Goal: Task Accomplishment & Management: Use online tool/utility

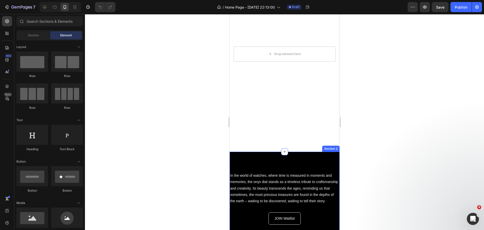
scroll to position [126, 0]
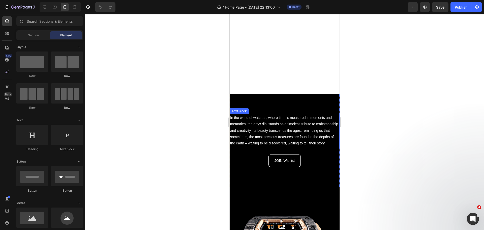
click at [283, 123] on p "In the world of watches, where time is measured in moments and memories, the on…" at bounding box center [284, 130] width 109 height 32
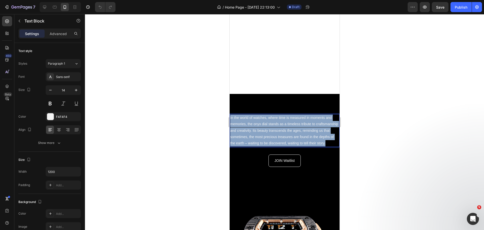
click at [283, 123] on p "In the world of watches, where time is measured in moments and memories, the on…" at bounding box center [284, 130] width 109 height 32
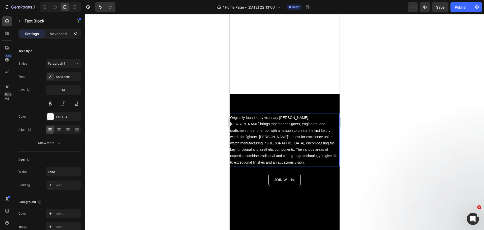
click at [297, 125] on p "Originally founded by visionary [PERSON_NAME], [PERSON_NAME] brings together de…" at bounding box center [284, 139] width 109 height 51
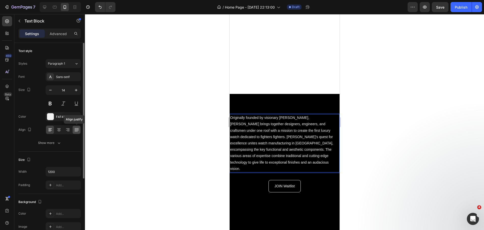
click at [75, 132] on div at bounding box center [77, 130] width 8 height 8
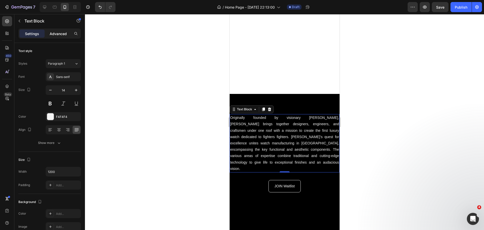
click at [56, 35] on p "Advanced" at bounding box center [58, 33] width 17 height 5
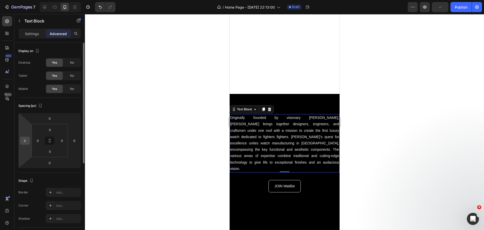
click at [26, 140] on input "0" at bounding box center [25, 141] width 8 height 8
type input "10"
click at [77, 144] on input "0" at bounding box center [75, 141] width 8 height 8
type input "10"
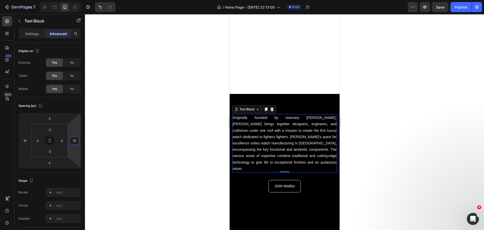
click at [121, 132] on div at bounding box center [284, 122] width 399 height 216
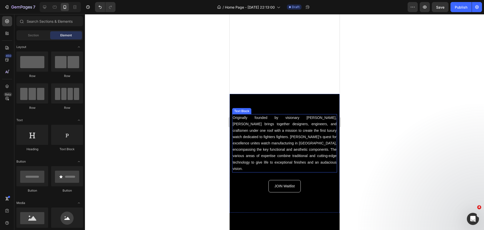
click at [244, 130] on p "Originally founded by visionary [PERSON_NAME], [PERSON_NAME] brings together de…" at bounding box center [284, 142] width 104 height 57
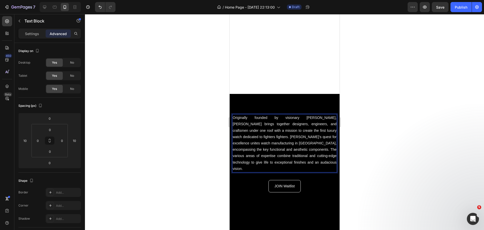
click at [238, 128] on p "Originally founded by visionary [PERSON_NAME], [PERSON_NAME] brings together de…" at bounding box center [284, 142] width 104 height 57
click at [195, 114] on div at bounding box center [284, 122] width 399 height 216
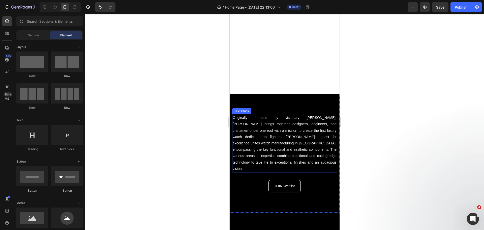
click at [299, 150] on p "Originally founded by visionary [PERSON_NAME], [PERSON_NAME] brings together de…" at bounding box center [284, 142] width 104 height 57
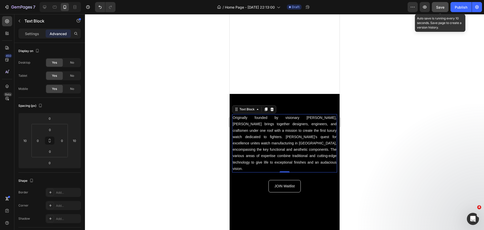
click at [443, 11] on button "Save" at bounding box center [440, 7] width 17 height 10
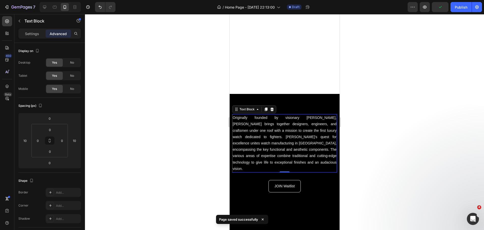
click at [156, 165] on div at bounding box center [284, 122] width 399 height 216
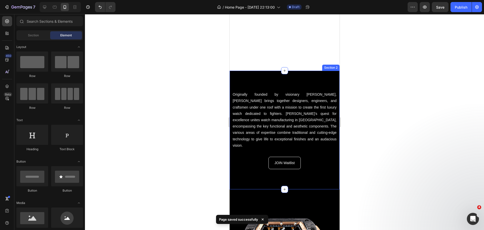
scroll to position [151, 0]
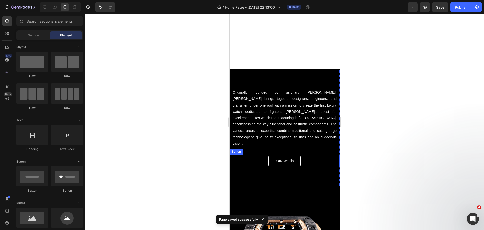
click at [305, 155] on div "JOIN Waitlist Button" at bounding box center [284, 161] width 110 height 12
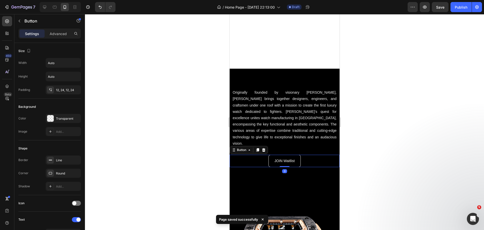
click at [264, 148] on icon at bounding box center [263, 150] width 3 height 4
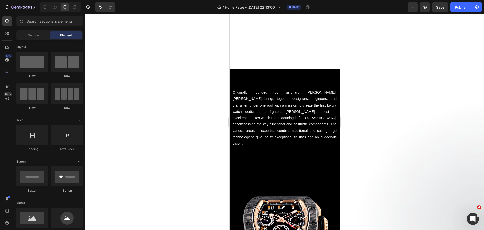
click at [154, 134] on div at bounding box center [284, 122] width 399 height 216
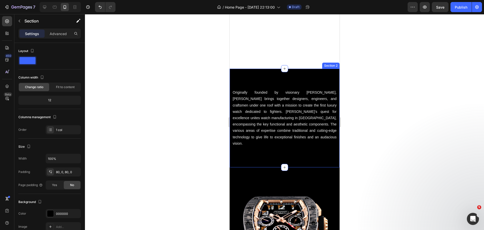
click at [264, 145] on div "Originally founded by visionary [PERSON_NAME], [PERSON_NAME] brings together de…" at bounding box center [284, 118] width 110 height 99
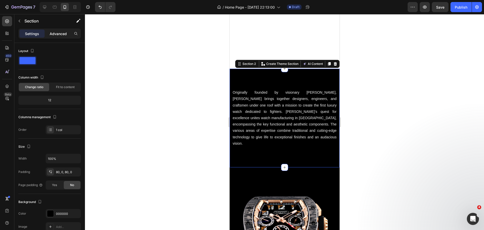
click at [50, 31] on div "Advanced" at bounding box center [58, 34] width 25 height 8
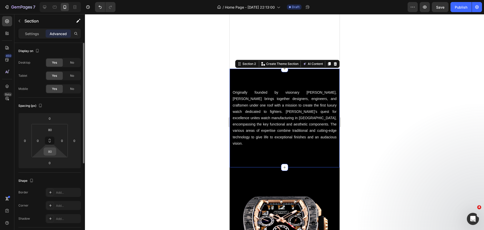
click at [54, 152] on input "80" at bounding box center [50, 152] width 10 height 8
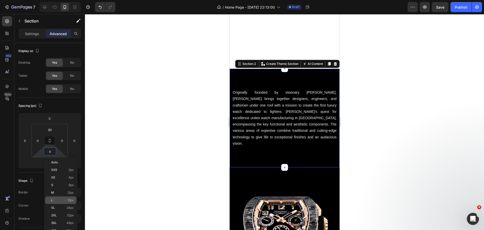
click at [57, 200] on p "L 16px" at bounding box center [62, 200] width 23 height 4
type input "16"
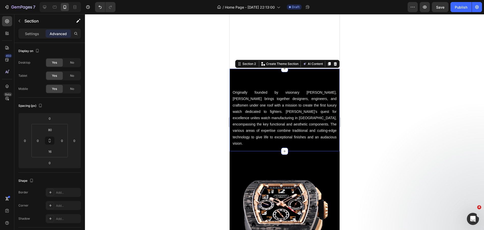
click at [126, 163] on div at bounding box center [284, 122] width 399 height 216
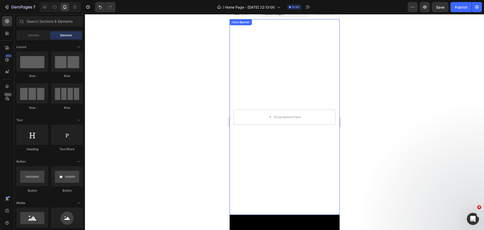
scroll to position [0, 0]
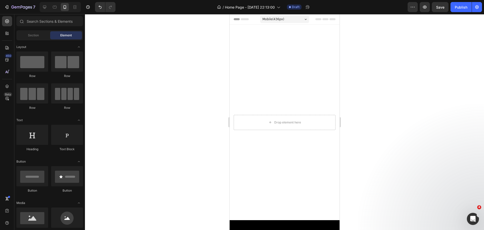
click at [197, 149] on div at bounding box center [284, 122] width 399 height 216
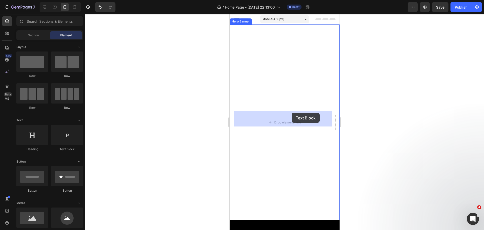
drag, startPoint x: 293, startPoint y: 154, endPoint x: 290, endPoint y: 117, distance: 37.4
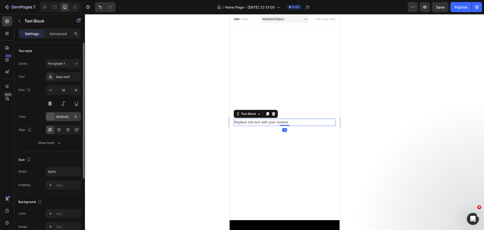
click at [53, 117] on div at bounding box center [50, 116] width 7 height 7
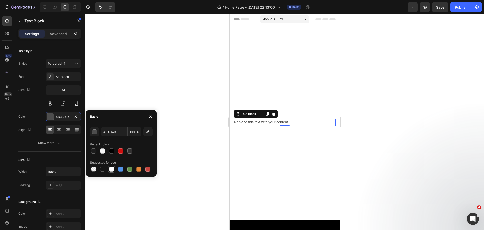
click at [109, 170] on div at bounding box center [112, 169] width 6 height 6
type input "FFFFFF"
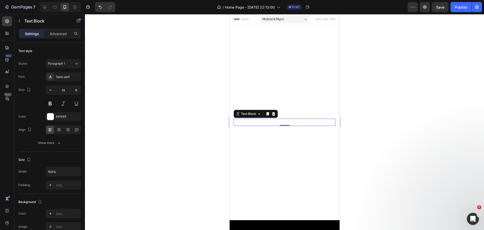
click at [257, 120] on div "Replace this text with your content" at bounding box center [284, 122] width 102 height 7
click at [257, 120] on p "Replace this text with your content" at bounding box center [284, 122] width 101 height 6
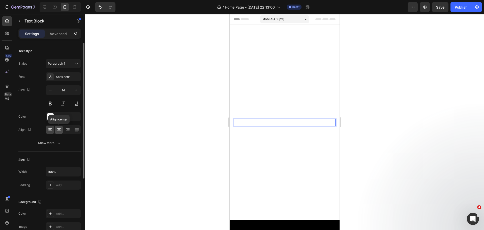
click at [59, 132] on icon at bounding box center [58, 129] width 5 height 5
click at [75, 88] on icon "button" at bounding box center [76, 89] width 5 height 5
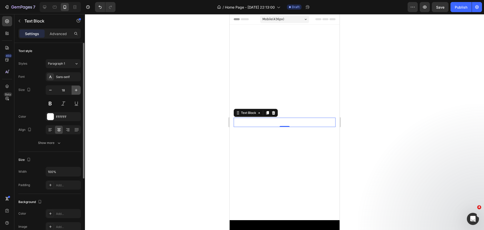
click at [75, 88] on icon "button" at bounding box center [76, 89] width 5 height 5
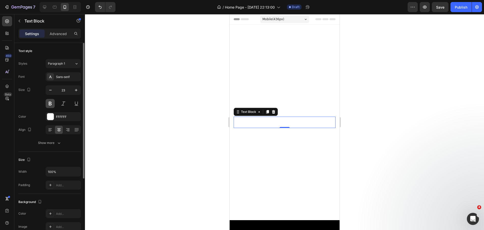
click at [51, 102] on button at bounding box center [50, 103] width 9 height 9
click at [48, 93] on button "button" at bounding box center [50, 89] width 9 height 9
type input "20"
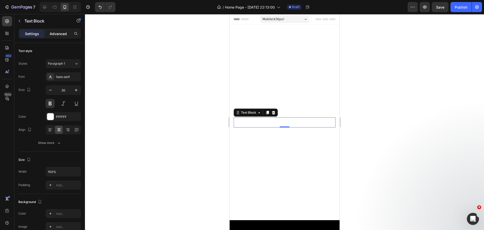
click at [59, 32] on p "Advanced" at bounding box center [58, 33] width 17 height 5
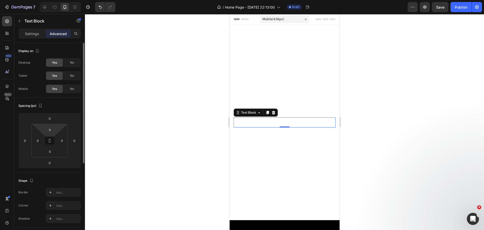
click at [56, 0] on html "7 Version history / Home Page - [DATE] 22:13:00 Draft Preview Save Publish 450 …" at bounding box center [242, 0] width 484 height 0
type input "1"
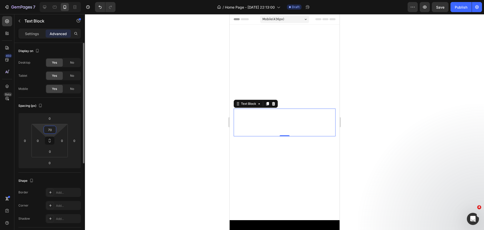
type input "700"
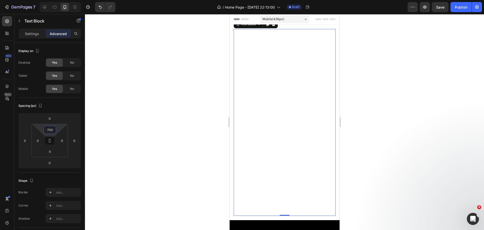
click at [184, 184] on div at bounding box center [284, 122] width 399 height 216
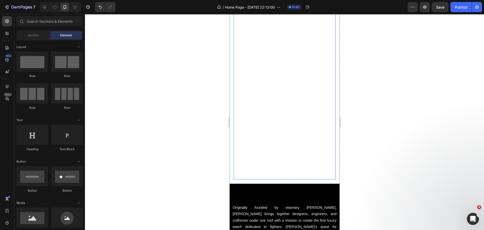
scroll to position [50, 0]
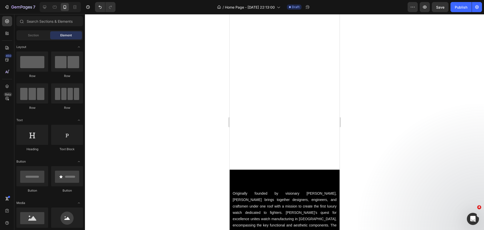
click at [175, 115] on div at bounding box center [284, 122] width 399 height 216
click at [186, 117] on div at bounding box center [284, 122] width 399 height 216
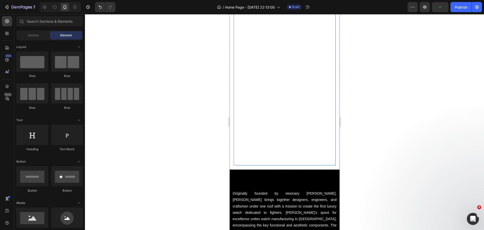
click at [299, 156] on p "[PERSON_NAME] LV011-01" at bounding box center [284, 160] width 101 height 9
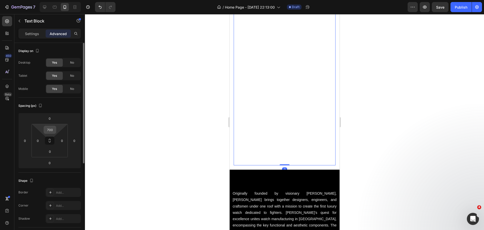
click at [49, 129] on input "700" at bounding box center [50, 130] width 10 height 8
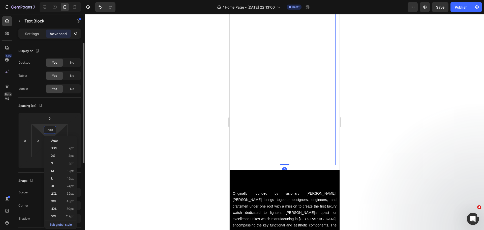
click at [49, 129] on input "700" at bounding box center [50, 130] width 10 height 8
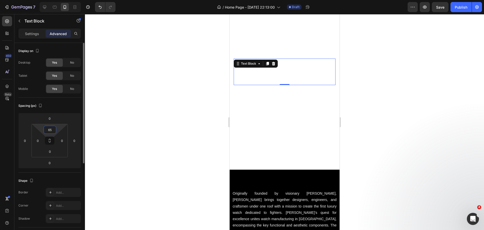
type input "650"
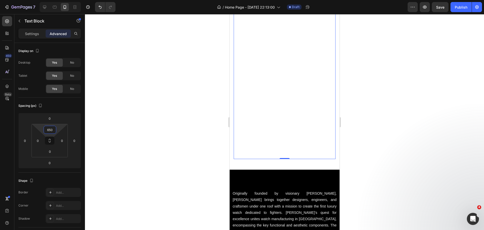
click at [204, 157] on div at bounding box center [284, 122] width 399 height 216
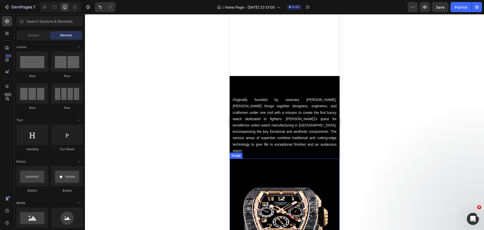
scroll to position [151, 0]
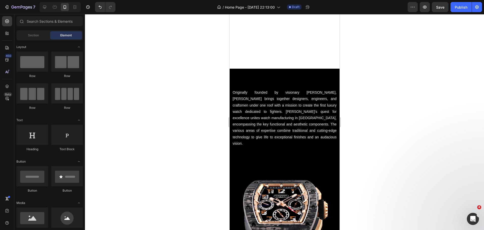
click at [171, 146] on div at bounding box center [284, 122] width 399 height 216
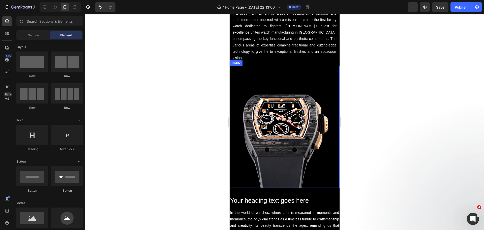
scroll to position [252, 0]
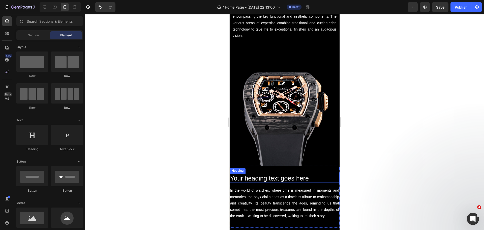
click at [245, 173] on h2 "Your heading text goes here" at bounding box center [284, 177] width 110 height 9
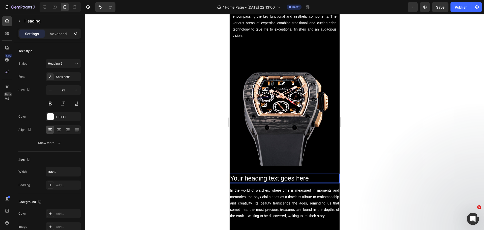
click at [245, 173] on h2 "Your heading text goes here" at bounding box center [284, 177] width 110 height 9
click at [245, 174] on p "Your heading text goes here" at bounding box center [284, 178] width 109 height 8
click at [265, 174] on p "Crafted with advanced" at bounding box center [284, 178] width 109 height 8
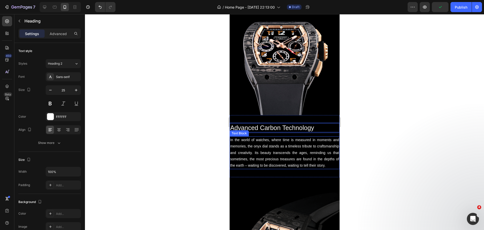
scroll to position [303, 0]
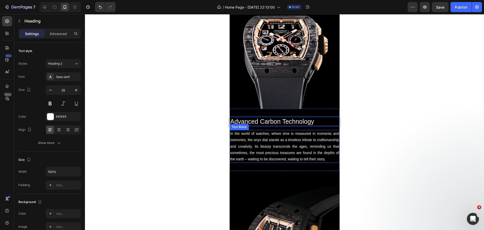
click at [239, 131] on p "In the world of watches, where time is measured in moments and memories, the on…" at bounding box center [284, 146] width 109 height 32
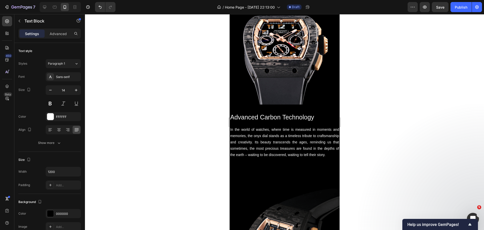
click at [258, 140] on p "In the world of watches, where time is measured in moments and memories, the on…" at bounding box center [284, 142] width 109 height 32
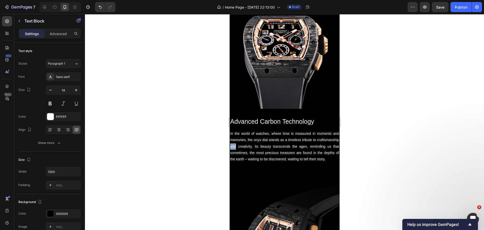
click at [258, 140] on p "In the world of watches, where time is measured in moments and memories, the on…" at bounding box center [284, 146] width 109 height 32
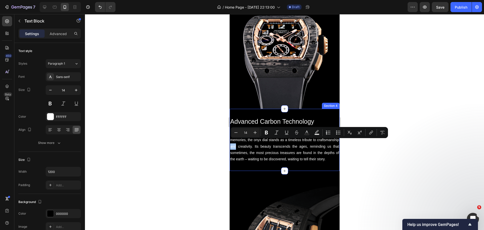
click at [264, 168] on div "Advanced Carbon Technology Heading In the world of watches, where time is measu…" at bounding box center [284, 140] width 110 height 62
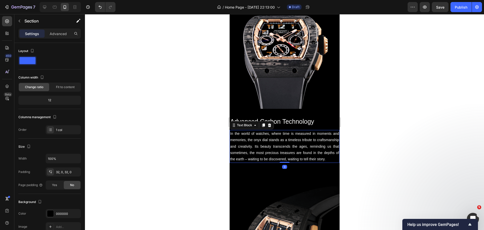
click at [260, 161] on p "In the world of watches, where time is measured in moments and memories, the on…" at bounding box center [284, 146] width 109 height 32
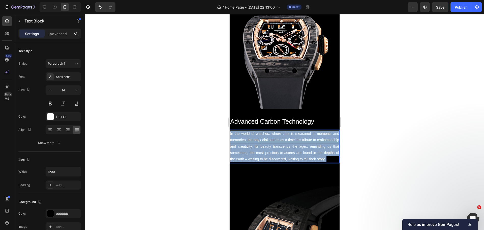
drag, startPoint x: 258, startPoint y: 160, endPoint x: 224, endPoint y: 122, distance: 50.9
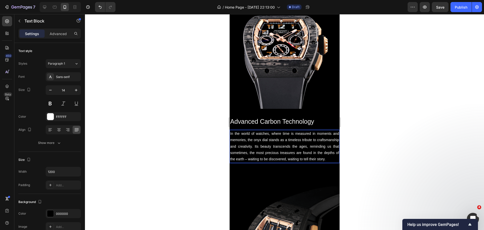
click at [257, 147] on p "In the world of watches, where time is measured in moments and memories, the on…" at bounding box center [284, 146] width 109 height 32
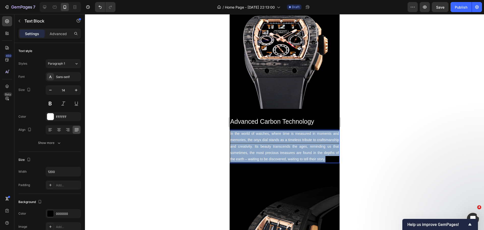
click at [257, 147] on p "In the world of watches, where time is measured in moments and memories, the on…" at bounding box center [284, 146] width 109 height 32
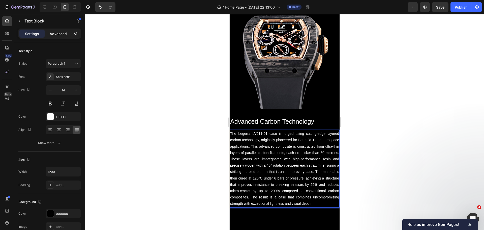
click at [57, 35] on p "Advanced" at bounding box center [58, 33] width 17 height 5
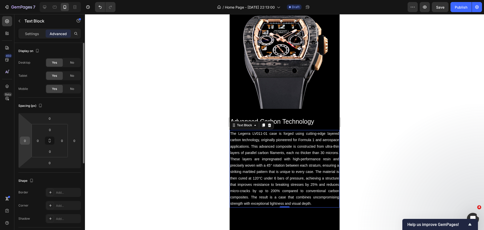
click at [27, 140] on input "0" at bounding box center [25, 141] width 8 height 8
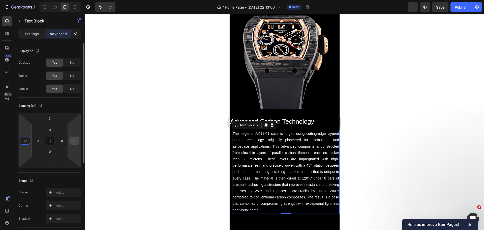
type input "10"
click at [75, 141] on input "0" at bounding box center [75, 141] width 8 height 8
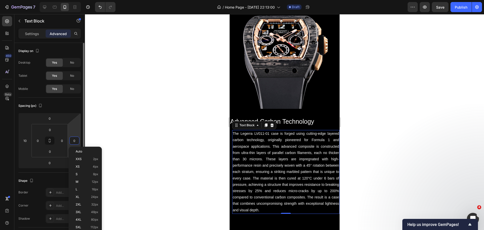
click at [75, 141] on input "0" at bounding box center [75, 141] width 8 height 8
type input "10"
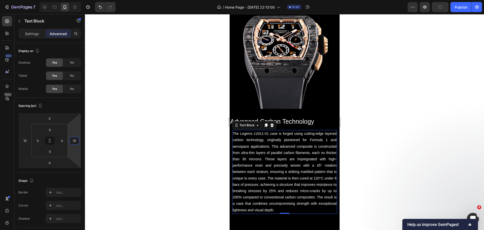
click at [149, 128] on div at bounding box center [284, 122] width 399 height 216
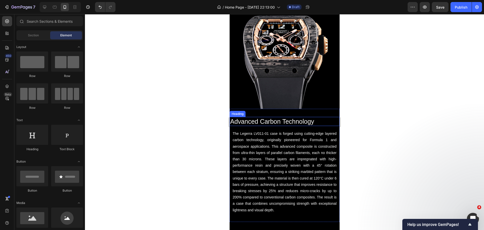
click at [240, 117] on h2 "Advanced Carbon Technology" at bounding box center [284, 121] width 110 height 9
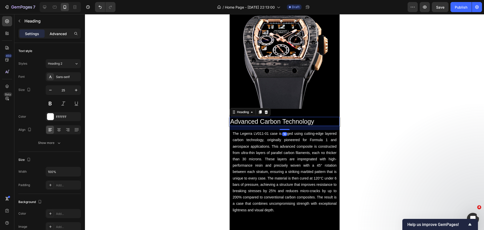
click at [55, 33] on p "Advanced" at bounding box center [58, 33] width 17 height 5
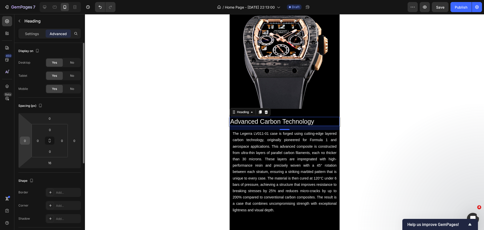
click at [27, 140] on input "0" at bounding box center [25, 141] width 8 height 8
type input "10"
click at [75, 143] on input "0" at bounding box center [75, 141] width 8 height 8
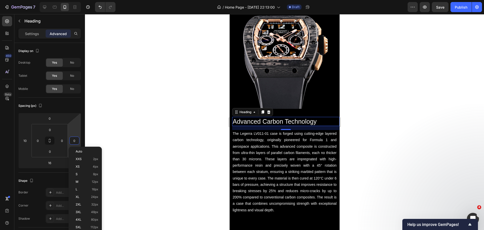
click at [142, 141] on div at bounding box center [284, 122] width 399 height 216
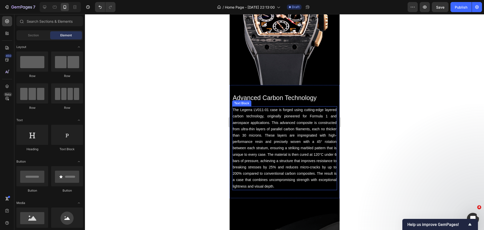
scroll to position [328, 0]
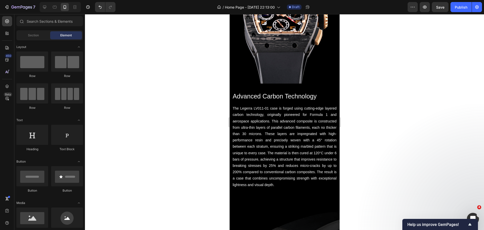
click at [191, 126] on div at bounding box center [284, 122] width 399 height 216
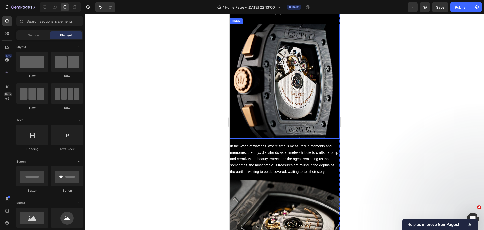
scroll to position [731, 0]
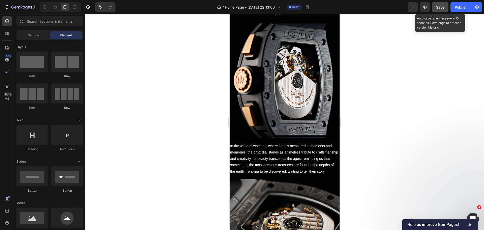
click at [441, 3] on button "Save" at bounding box center [440, 7] width 17 height 10
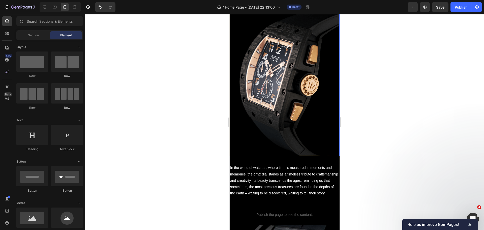
scroll to position [580, 0]
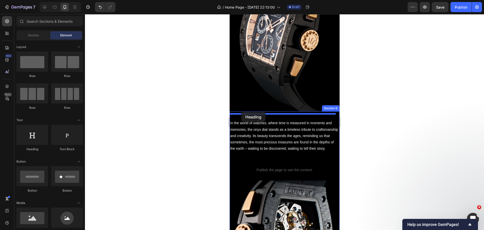
drag, startPoint x: 265, startPoint y: 152, endPoint x: 241, endPoint y: 112, distance: 46.8
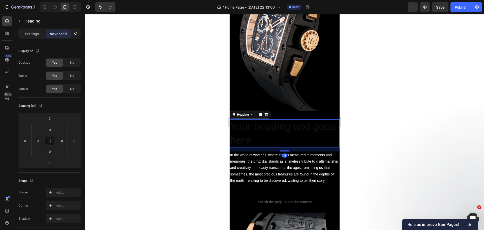
click at [260, 126] on h2 "Your heading text goes here" at bounding box center [284, 133] width 110 height 28
click at [30, 35] on p "Settings" at bounding box center [32, 33] width 14 height 5
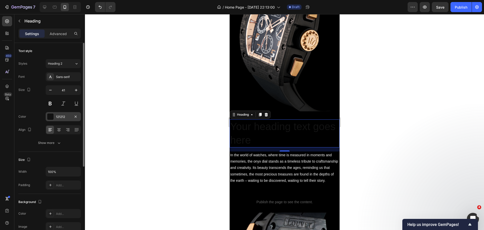
click at [52, 114] on div at bounding box center [50, 116] width 7 height 7
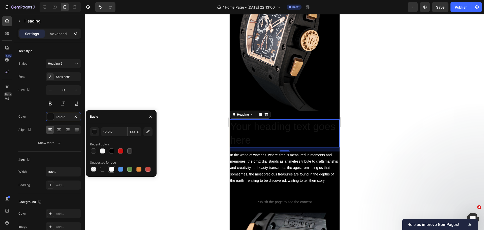
click at [112, 171] on div at bounding box center [111, 168] width 5 height 5
type input "FFFFFF"
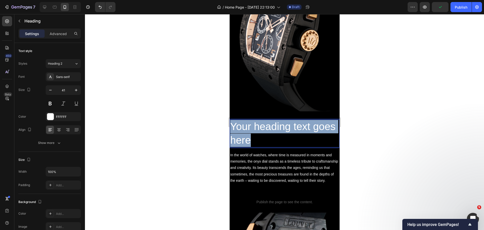
click at [258, 132] on p "Your heading text goes here" at bounding box center [284, 133] width 109 height 27
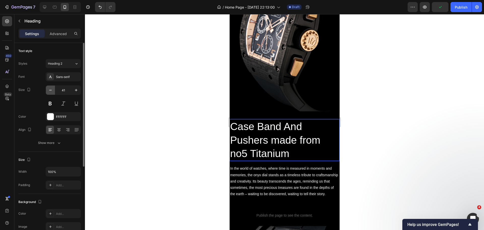
click at [51, 86] on button "button" at bounding box center [50, 89] width 9 height 9
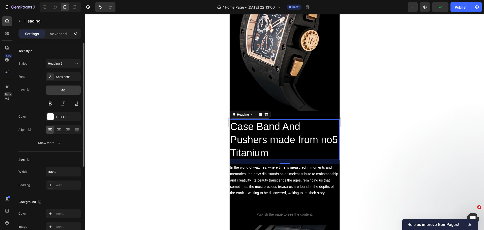
click at [65, 91] on input "40" at bounding box center [63, 89] width 17 height 9
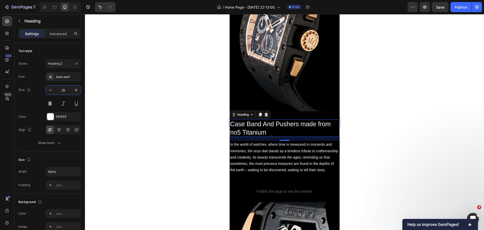
type input "25"
click at [152, 134] on div at bounding box center [284, 122] width 399 height 216
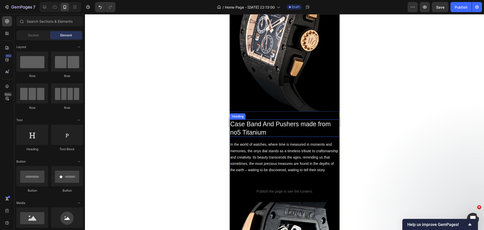
click at [330, 120] on p "Case Band And Pushers made from no5 Titanium" at bounding box center [284, 128] width 109 height 16
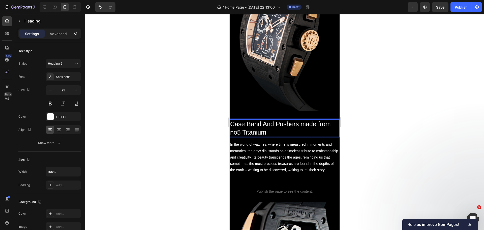
click at [328, 121] on p "Case Band And Pushers made from no5 Titanium" at bounding box center [284, 128] width 109 height 16
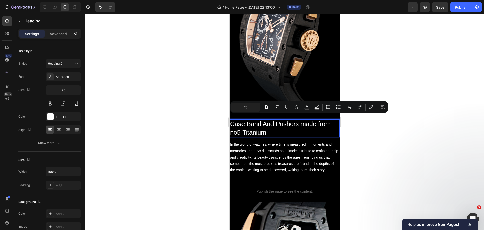
click at [330, 121] on p "Case Band And Pushers made from no5 Titanium" at bounding box center [284, 128] width 109 height 16
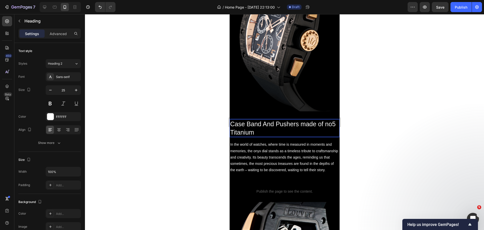
click at [237, 126] on p "Case Band And Pushers made of no5 Titanium" at bounding box center [284, 128] width 109 height 16
click at [305, 120] on p "Case Band And Pushers made of Grade5 Titanium" at bounding box center [284, 128] width 109 height 16
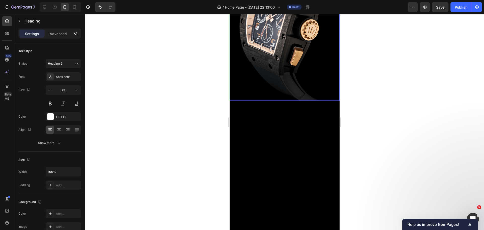
scroll to position [605, 0]
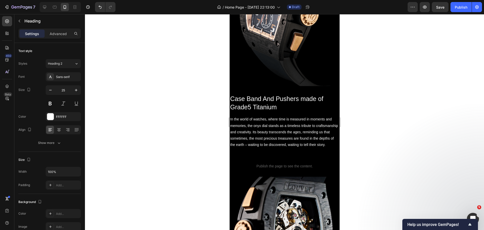
click at [264, 97] on h2 "Case Band And Pushers made of Grade5 Titanium" at bounding box center [284, 102] width 110 height 17
click at [264, 97] on p "Case Band And Pushers made of Grade5 Titanium" at bounding box center [284, 103] width 109 height 16
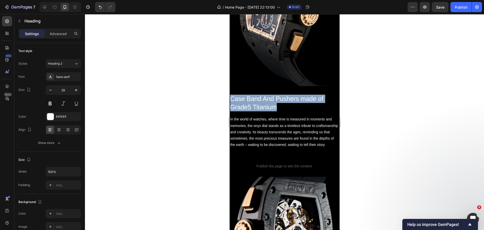
click at [264, 97] on p "Case Band And Pushers made of Grade5 Titanium" at bounding box center [284, 103] width 109 height 16
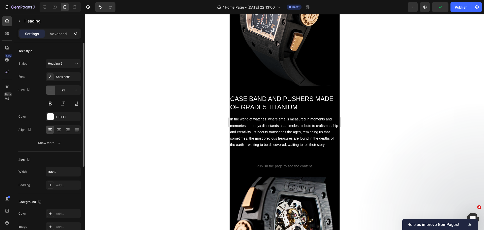
click at [51, 89] on icon "button" at bounding box center [50, 89] width 5 height 5
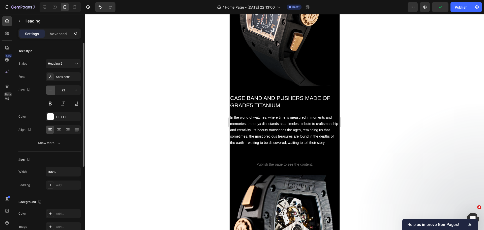
click at [51, 89] on icon "button" at bounding box center [50, 89] width 5 height 5
click at [52, 89] on icon "button" at bounding box center [50, 89] width 5 height 5
type input "20"
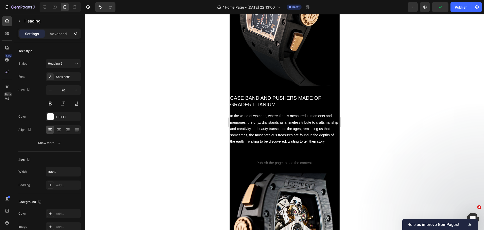
click at [247, 100] on p "CASE BAND AND PUSHERS MADE OF GRADE5 TITANIUM" at bounding box center [284, 101] width 109 height 13
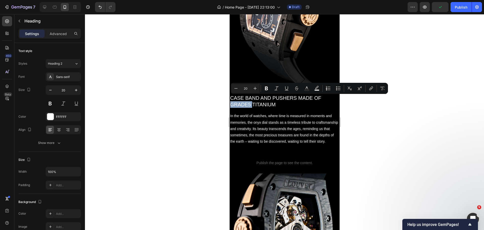
click at [248, 100] on p "CASE BAND AND PUSHERS MADE OF GRADE5 TITANIUM" at bounding box center [284, 101] width 109 height 13
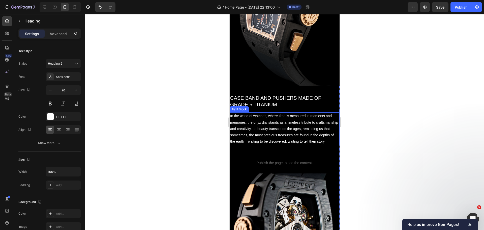
click at [257, 125] on p "In the world of watches, where time is measured in moments and memories, the on…" at bounding box center [284, 129] width 109 height 32
click at [150, 88] on div at bounding box center [284, 122] width 399 height 216
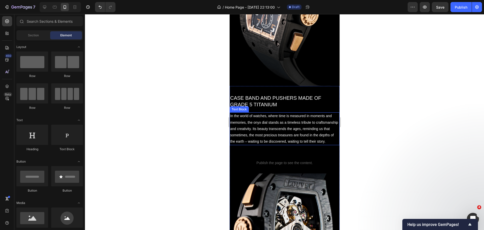
click at [261, 125] on p "In the world of watches, where time is measured in moments and memories, the on…" at bounding box center [284, 129] width 109 height 32
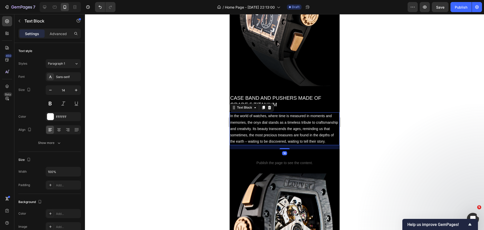
click at [261, 125] on p "In the world of watches, where time is measured in moments and memories, the on…" at bounding box center [284, 129] width 109 height 32
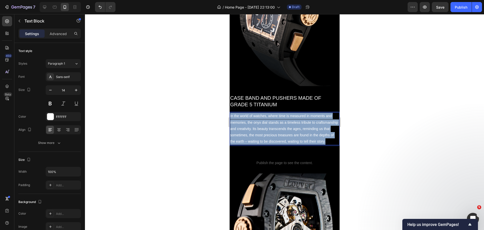
click at [261, 125] on p "In the world of watches, where time is measured in moments and memories, the on…" at bounding box center [284, 129] width 109 height 32
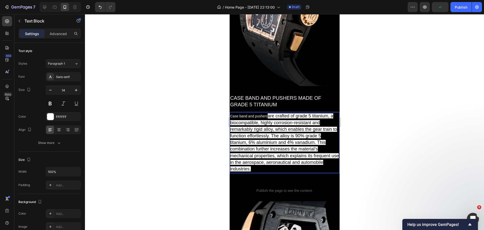
click at [266, 113] on p "Case band and pushers are crafted of grade 5 titanium, a biocompatible, highly …" at bounding box center [284, 143] width 109 height 60
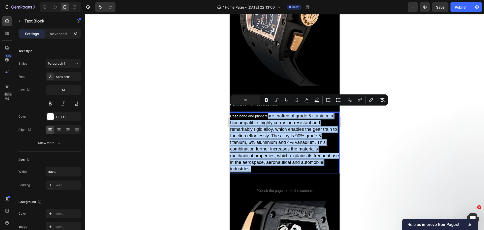
drag, startPoint x: 273, startPoint y: 163, endPoint x: 270, endPoint y: 109, distance: 53.8
click at [270, 113] on p "Case band and pushers are crafted of grade 5 titanium, a biocompatible, highly …" at bounding box center [284, 143] width 109 height 60
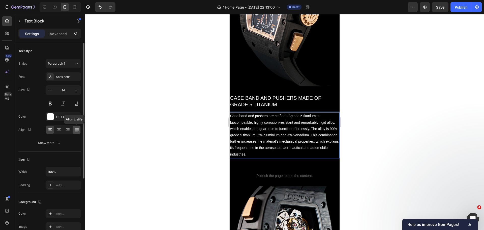
click at [77, 128] on icon at bounding box center [76, 129] width 5 height 5
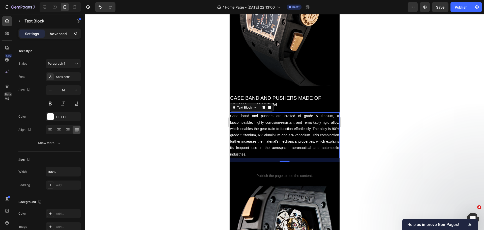
click at [52, 33] on p "Advanced" at bounding box center [58, 33] width 17 height 5
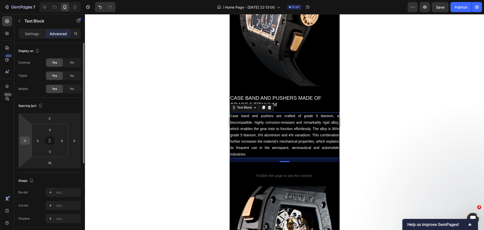
click at [25, 141] on input "0" at bounding box center [25, 141] width 8 height 8
type input "10"
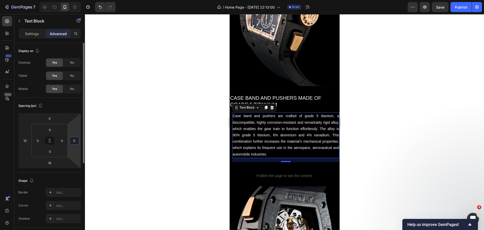
click at [75, 140] on input "0" at bounding box center [75, 141] width 8 height 8
type input "10"
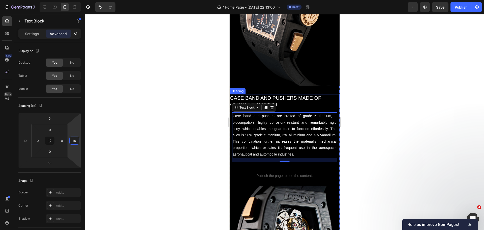
click at [249, 95] on p "CASE BAND AND PUSHERS MADE OF GRADE 5 TITANIUM" at bounding box center [284, 101] width 109 height 13
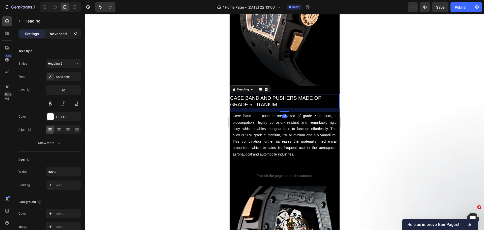
click at [49, 30] on div "Advanced" at bounding box center [58, 34] width 25 height 8
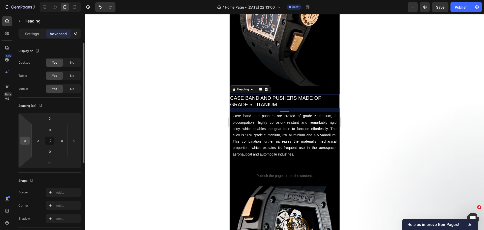
click at [26, 139] on input "0" at bounding box center [25, 141] width 8 height 8
type input "10"
click at [129, 144] on div at bounding box center [284, 122] width 399 height 216
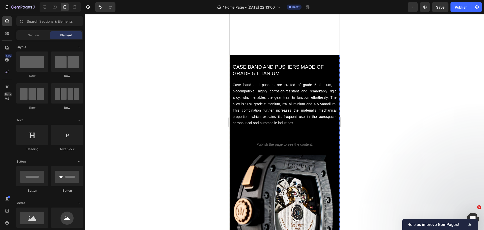
scroll to position [590, 0]
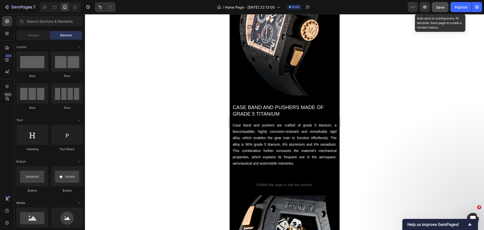
click at [436, 9] on span "Save" at bounding box center [440, 7] width 8 height 4
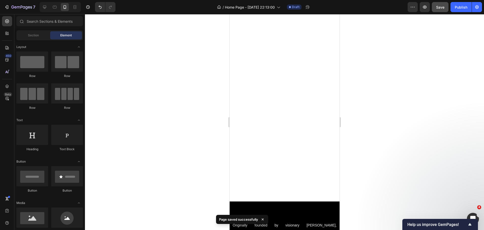
scroll to position [10, 0]
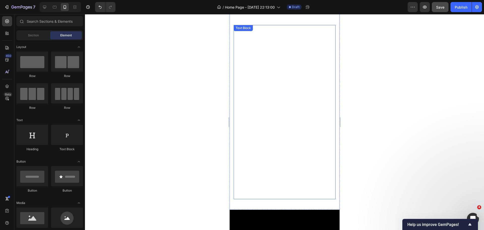
click at [279, 191] on p "[PERSON_NAME] LV011-01" at bounding box center [284, 193] width 101 height 9
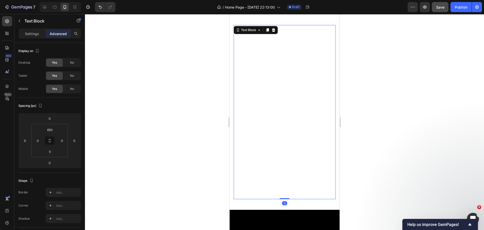
click at [272, 189] on p "[PERSON_NAME] LV011-01" at bounding box center [284, 193] width 101 height 9
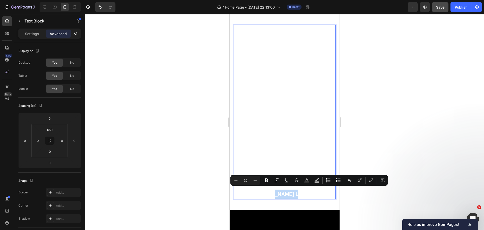
click at [272, 189] on p "[PERSON_NAME] LV011-01" at bounding box center [284, 193] width 101 height 9
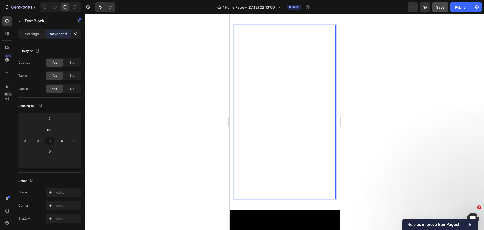
click at [269, 190] on p "[PERSON_NAME] LV011-01" at bounding box center [284, 193] width 101 height 9
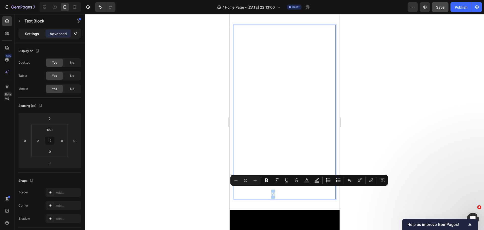
click at [32, 37] on div "Settings" at bounding box center [31, 34] width 25 height 8
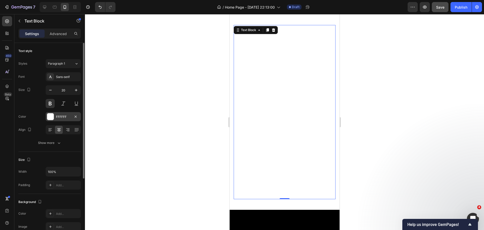
click at [53, 116] on div at bounding box center [50, 116] width 7 height 7
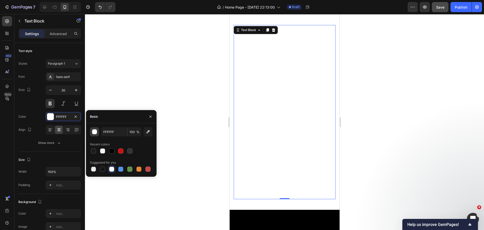
click at [93, 130] on div "button" at bounding box center [94, 131] width 5 height 5
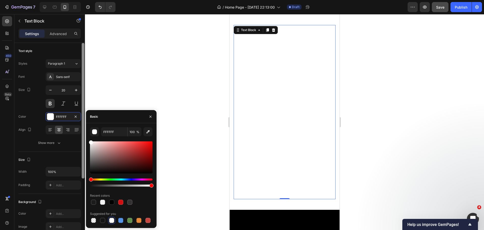
drag, startPoint x: 98, startPoint y: 147, endPoint x: 83, endPoint y: 136, distance: 18.2
click at [83, 136] on div "450 Beta Sections(18) Elements(83) Section Element Hero Section Product Detail …" at bounding box center [42, 122] width 85 height 216
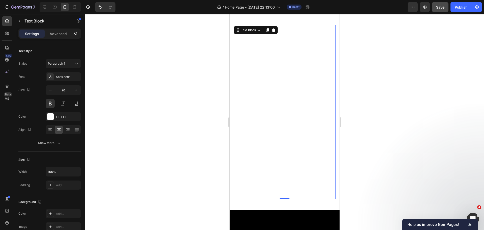
click at [109, 81] on div at bounding box center [284, 122] width 399 height 216
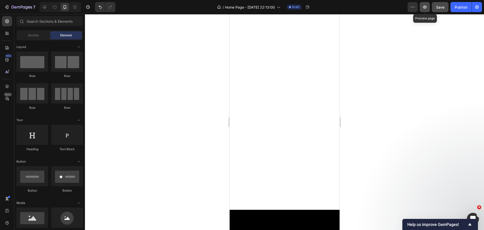
click at [426, 4] on button "button" at bounding box center [425, 7] width 10 height 10
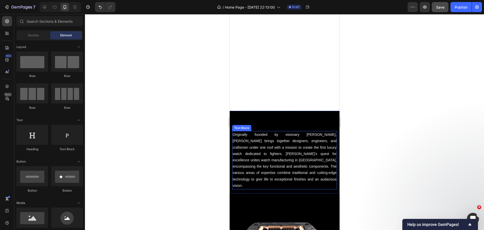
scroll to position [111, 0]
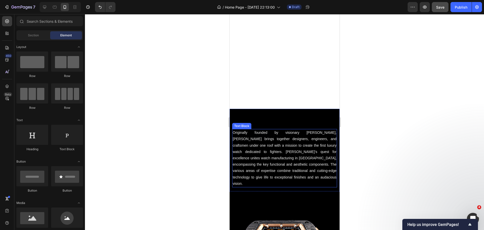
click at [275, 142] on p "Originally founded by visionary [PERSON_NAME], [PERSON_NAME] brings together de…" at bounding box center [284, 157] width 104 height 57
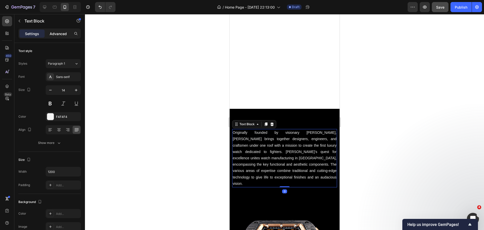
click at [60, 32] on p "Advanced" at bounding box center [58, 33] width 17 height 5
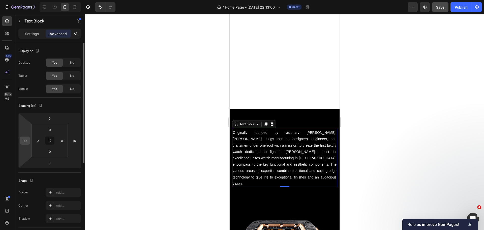
click at [26, 142] on input "10" at bounding box center [25, 141] width 8 height 8
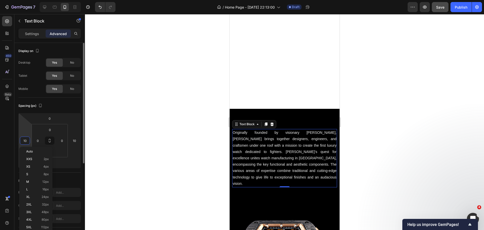
click at [26, 142] on input "10" at bounding box center [25, 141] width 8 height 8
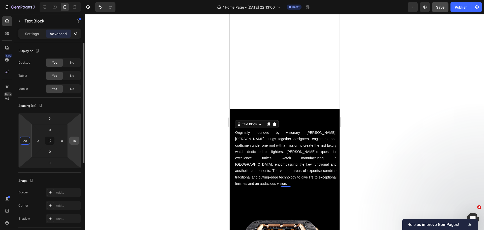
type input "20"
click at [75, 138] on input "10" at bounding box center [75, 141] width 8 height 8
click at [75, 139] on input "10" at bounding box center [75, 141] width 8 height 8
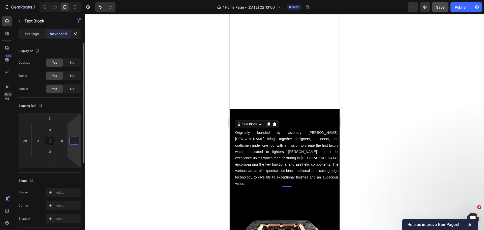
type input "20"
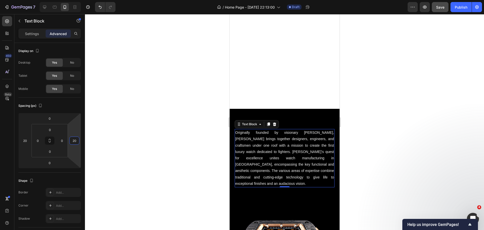
click at [133, 134] on div at bounding box center [284, 122] width 399 height 216
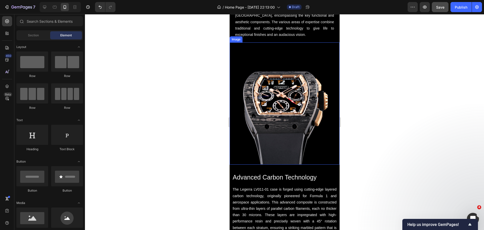
scroll to position [262, 0]
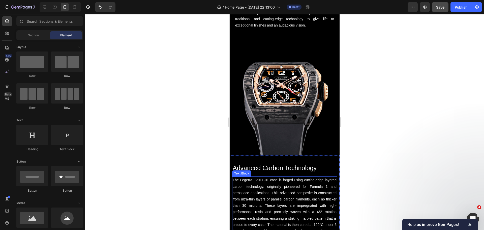
click at [280, 186] on p "The Legerra LV011-01 case is forged using cutting-edge layered carbon technolog…" at bounding box center [284, 218] width 104 height 83
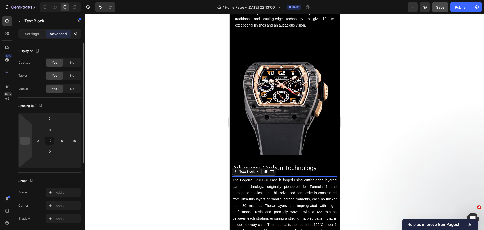
click at [26, 141] on input "10" at bounding box center [25, 141] width 8 height 8
type input "20"
click at [74, 140] on input "10" at bounding box center [75, 141] width 8 height 8
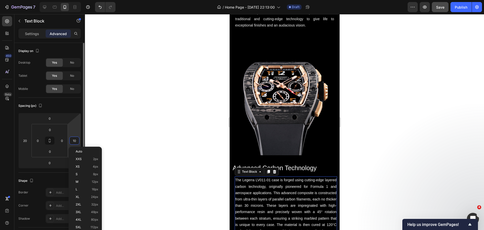
click at [74, 140] on input "10" at bounding box center [75, 141] width 8 height 8
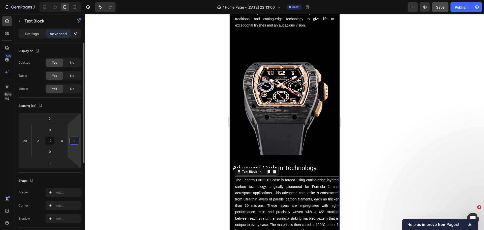
type input "20"
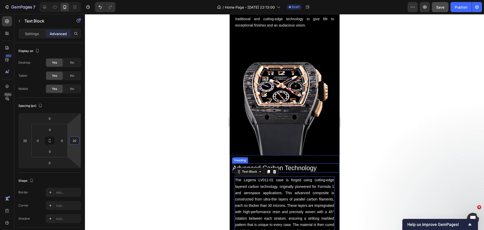
click at [252, 163] on h2 "Advanced Carbon Technology" at bounding box center [285, 167] width 107 height 9
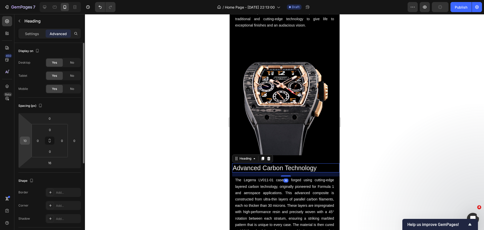
click at [26, 140] on input "10" at bounding box center [25, 141] width 8 height 8
click at [25, 140] on input "10" at bounding box center [25, 141] width 8 height 8
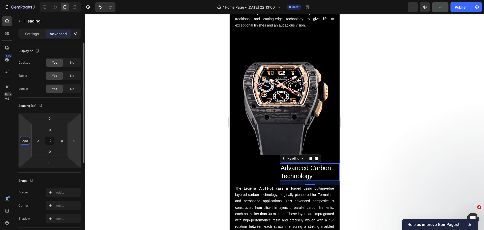
type input "20"
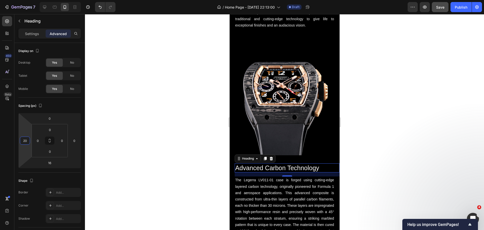
click at [117, 135] on div at bounding box center [284, 122] width 399 height 216
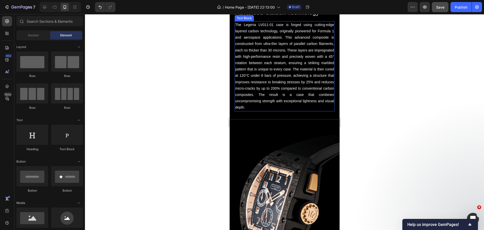
scroll to position [414, 0]
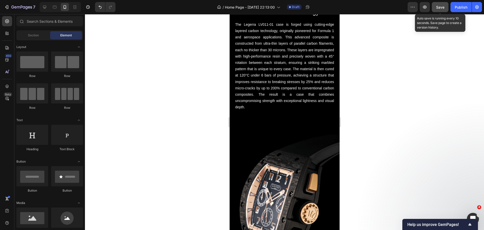
click at [437, 7] on span "Save" at bounding box center [440, 7] width 8 height 4
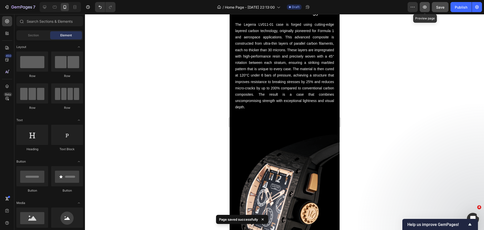
click at [428, 10] on button "button" at bounding box center [425, 7] width 10 height 10
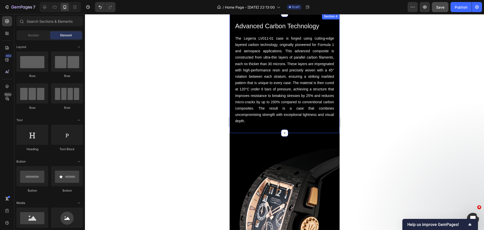
scroll to position [363, 0]
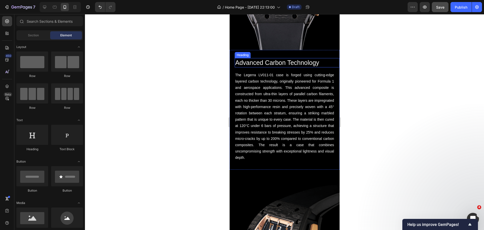
click at [248, 61] on h2 "Advanced Carbon Technology" at bounding box center [286, 62] width 105 height 9
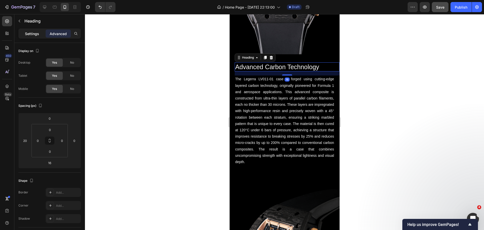
click at [31, 35] on p "Settings" at bounding box center [32, 33] width 14 height 5
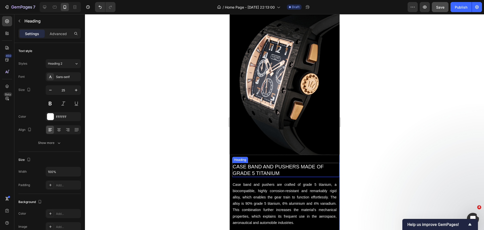
scroll to position [565, 0]
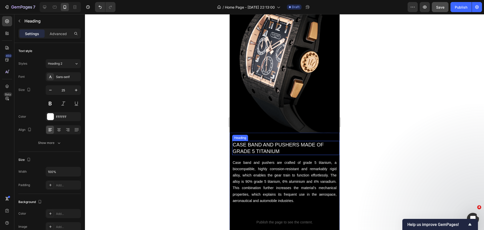
click at [266, 145] on h2 "CASE BAND AND PUSHERS MADE OF GRADE 5 TITANIUM" at bounding box center [285, 148] width 107 height 14
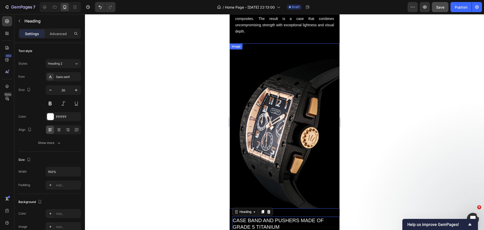
scroll to position [389, 0]
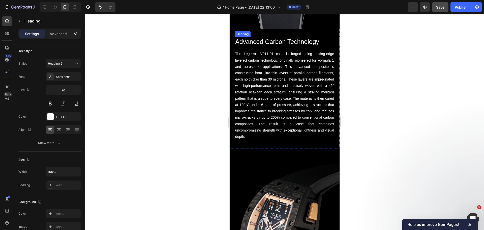
click at [255, 37] on h2 "Advanced Carbon Technology" at bounding box center [286, 41] width 105 height 9
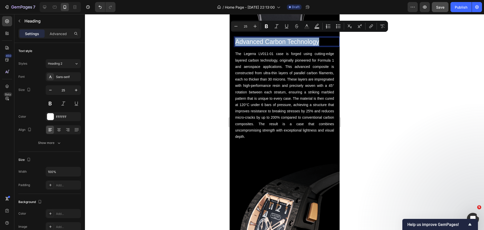
click at [255, 38] on p "Advanced Carbon Technology" at bounding box center [287, 42] width 104 height 8
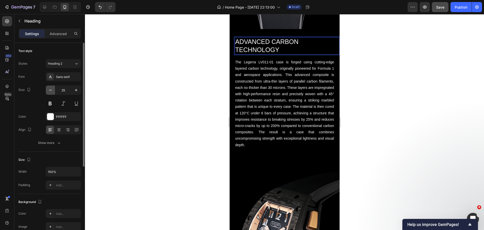
click at [50, 91] on icon "button" at bounding box center [50, 89] width 5 height 5
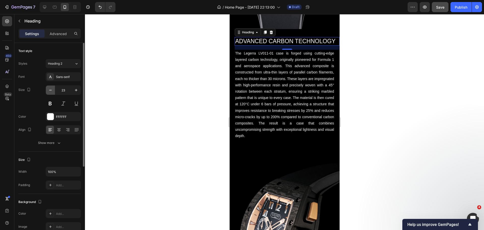
click at [50, 91] on icon "button" at bounding box center [50, 89] width 5 height 5
type input "20"
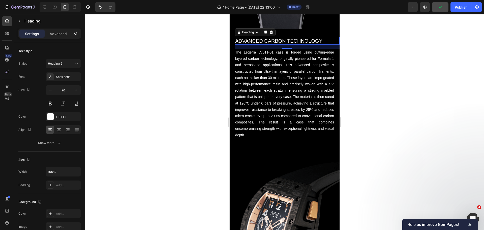
click at [217, 78] on div at bounding box center [284, 122] width 399 height 216
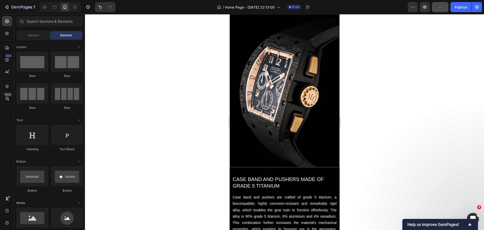
scroll to position [565, 0]
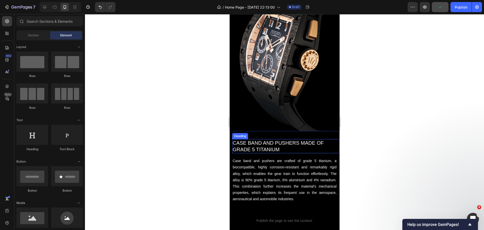
click at [260, 140] on h2 "CASE BAND AND PUSHERS MADE OF GRADE 5 TITANIUM" at bounding box center [285, 146] width 107 height 14
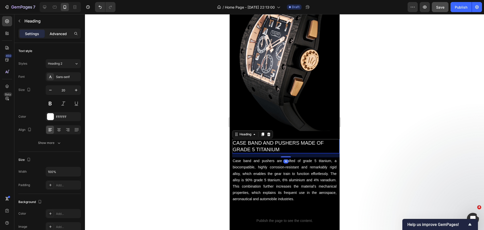
click at [48, 36] on div "Advanced" at bounding box center [58, 34] width 25 height 8
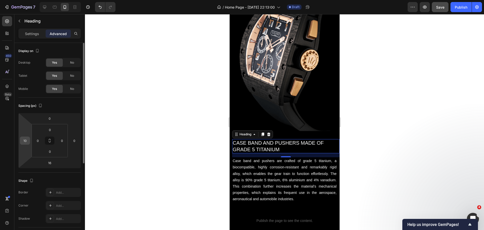
click at [24, 139] on input "10" at bounding box center [25, 141] width 8 height 8
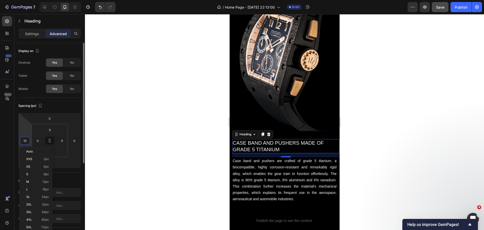
click at [24, 139] on input "10" at bounding box center [25, 141] width 8 height 8
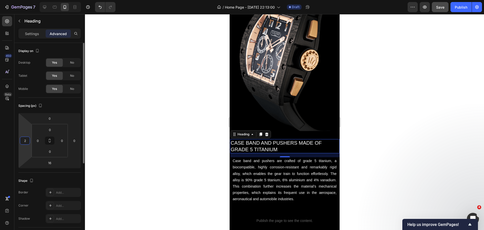
type input "20"
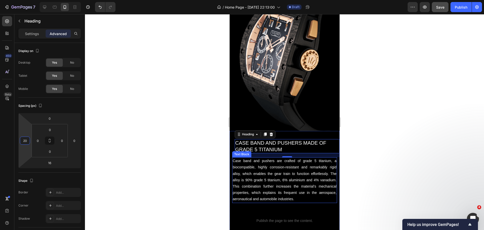
click at [257, 158] on p "Case band and pushers are crafted of grade 5 titanium, a biocompatible, highly …" at bounding box center [284, 180] width 104 height 44
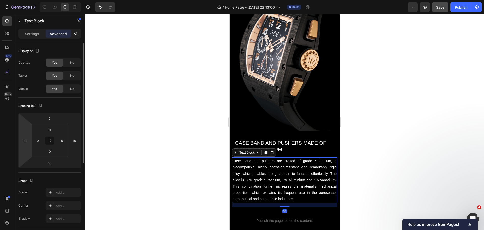
click at [26, 0] on html "7 Version history / Home Page - [DATE] 22:13:00 Draft Preview Save Publish 450 …" at bounding box center [242, 0] width 484 height 0
click at [26, 140] on input "10" at bounding box center [25, 141] width 8 height 8
type input "20"
click at [74, 137] on input "10" at bounding box center [75, 141] width 8 height 8
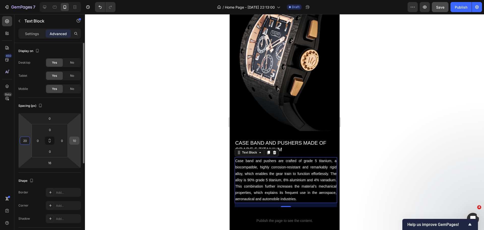
click at [74, 137] on input "10" at bounding box center [75, 141] width 8 height 8
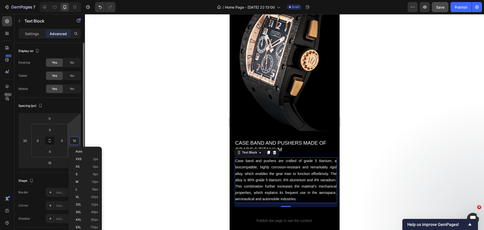
click at [74, 137] on input "10" at bounding box center [75, 141] width 8 height 8
type input "20"
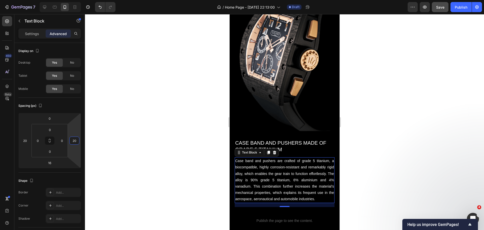
click at [162, 142] on div at bounding box center [284, 122] width 399 height 216
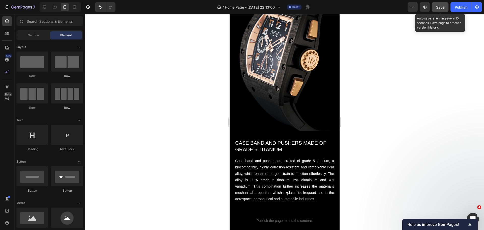
click at [435, 9] on button "Save" at bounding box center [440, 7] width 17 height 10
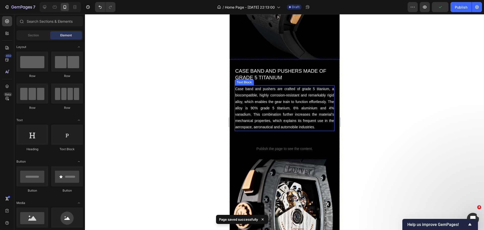
scroll to position [641, 0]
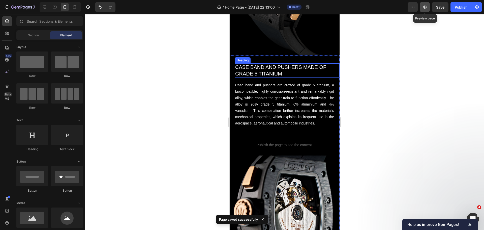
click at [425, 7] on icon "button" at bounding box center [425, 7] width 2 height 2
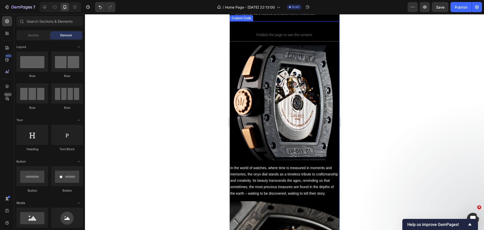
scroll to position [868, 0]
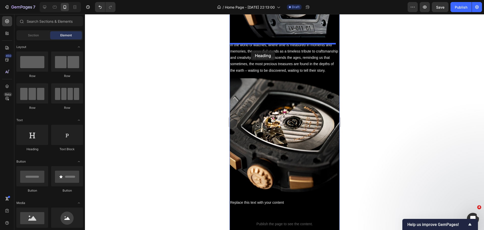
drag, startPoint x: 255, startPoint y: 149, endPoint x: 251, endPoint y: 50, distance: 98.2
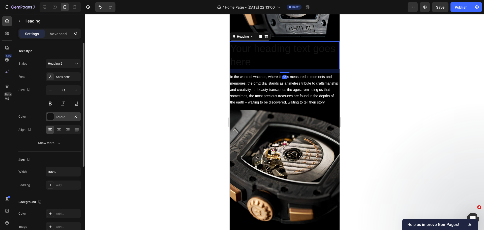
click at [49, 116] on div at bounding box center [50, 116] width 7 height 7
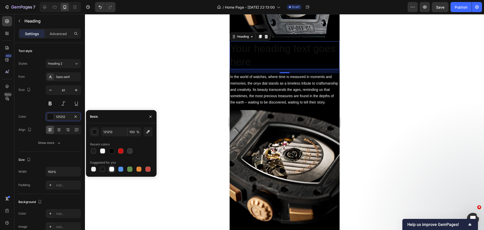
click at [112, 168] on div at bounding box center [111, 168] width 5 height 5
type input "FFFFFF"
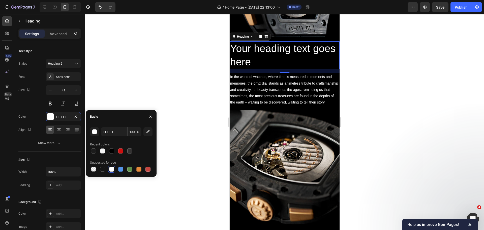
click at [252, 62] on h2 "Your heading text goes here" at bounding box center [284, 55] width 110 height 28
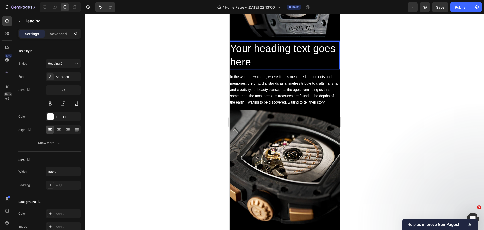
click at [252, 62] on p "Your heading text goes here" at bounding box center [284, 55] width 109 height 27
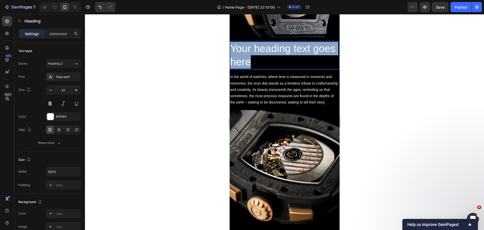
click at [252, 62] on p "Your heading text goes here" at bounding box center [284, 55] width 109 height 27
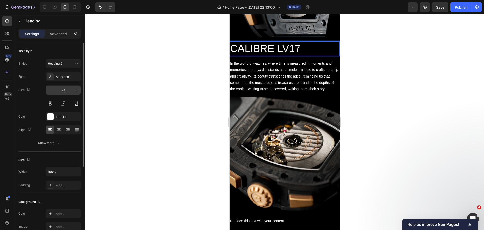
click at [63, 90] on input "41" at bounding box center [63, 89] width 17 height 9
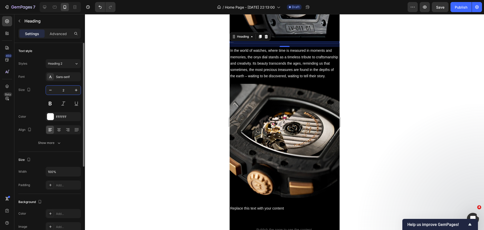
type input "20"
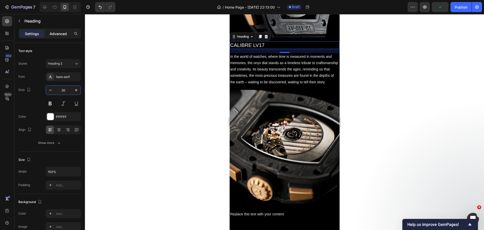
click at [50, 32] on p "Advanced" at bounding box center [58, 33] width 17 height 5
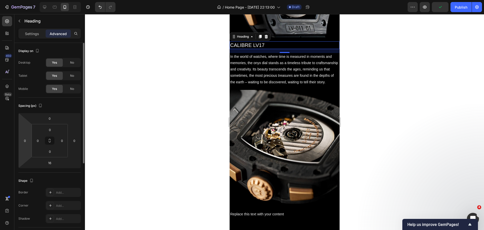
click at [25, 0] on html "7 Version history / Home Page - [DATE] 22:13:00 Draft Preview Publish 450 Beta …" at bounding box center [242, 0] width 484 height 0
click at [25, 139] on input "0" at bounding box center [25, 141] width 8 height 8
type input "20"
click at [188, 124] on div at bounding box center [284, 122] width 399 height 216
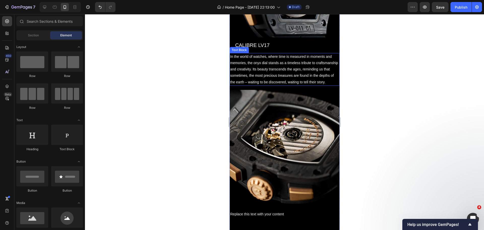
click at [258, 73] on p "In the world of watches, where time is measured in moments and memories, the on…" at bounding box center [284, 69] width 109 height 32
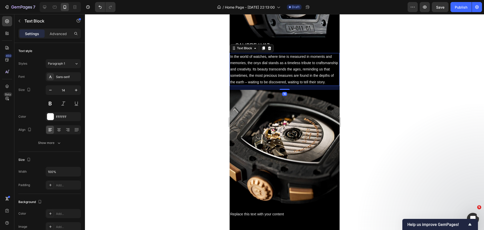
click at [258, 73] on p "In the world of watches, where time is measured in moments and memories, the on…" at bounding box center [284, 69] width 109 height 32
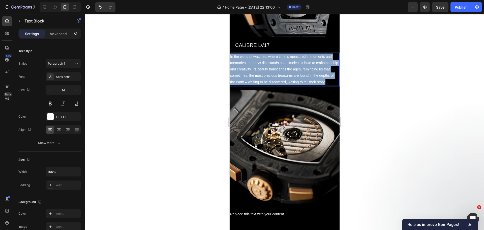
click at [258, 73] on p "In the world of watches, where time is measured in moments and memories, the on…" at bounding box center [284, 69] width 109 height 32
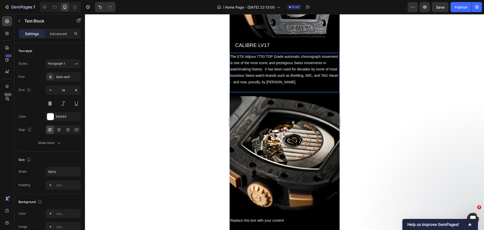
click at [231, 58] on p "The ETA Valjoux 7753 TOP Grade automatic chronograph movement is one of the mos…" at bounding box center [284, 69] width 109 height 32
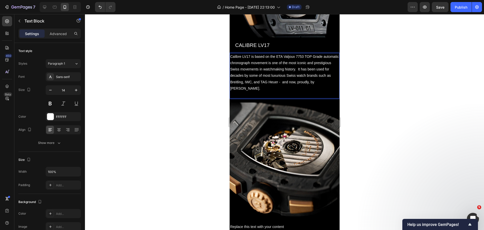
click at [287, 65] on p "Calibre LV17 is based on the ETA Valjoux 7753 TOP Grade automatic chronograph m…" at bounding box center [284, 72] width 109 height 38
click at [74, 126] on div at bounding box center [77, 130] width 8 height 8
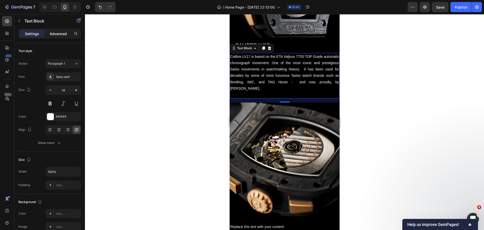
click at [54, 31] on p "Advanced" at bounding box center [58, 33] width 17 height 5
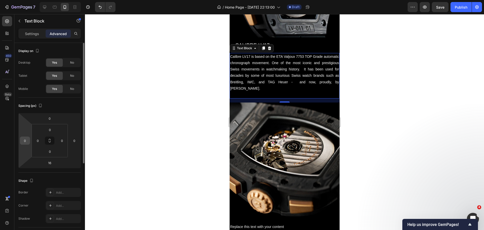
click at [29, 140] on div "0" at bounding box center [25, 140] width 10 height 8
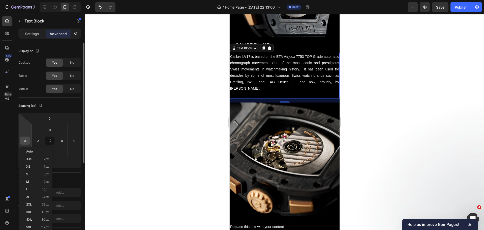
click at [25, 142] on input "0" at bounding box center [25, 141] width 8 height 8
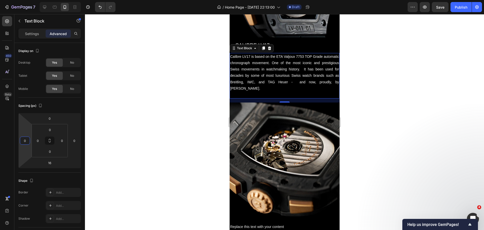
drag, startPoint x: 25, startPoint y: 142, endPoint x: 26, endPoint y: 149, distance: 6.6
click at [26, 142] on input "0" at bounding box center [25, 141] width 8 height 8
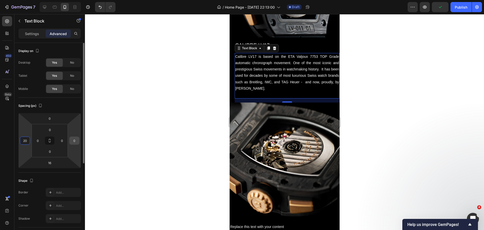
type input "20"
click at [74, 140] on input "0" at bounding box center [75, 141] width 8 height 8
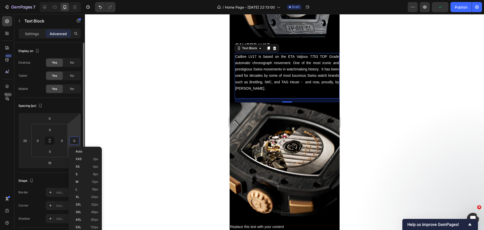
click at [74, 140] on input "0" at bounding box center [75, 141] width 8 height 8
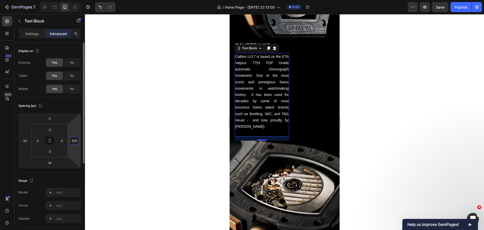
type input "20"
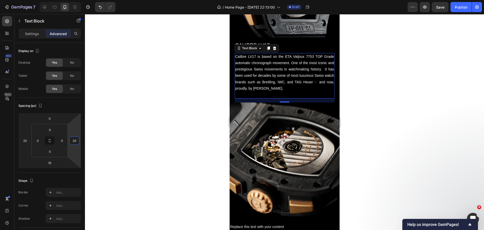
click at [167, 131] on div at bounding box center [284, 122] width 399 height 216
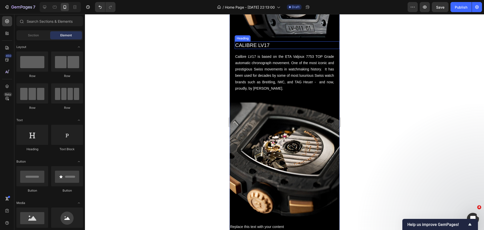
click at [254, 44] on p "CALIBRE LV17" at bounding box center [287, 45] width 104 height 7
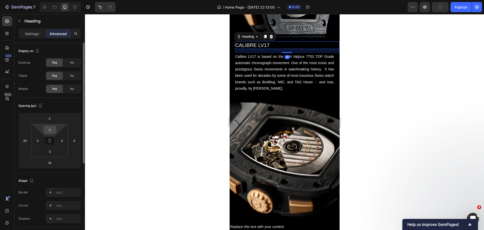
click at [53, 129] on input "0" at bounding box center [50, 130] width 10 height 8
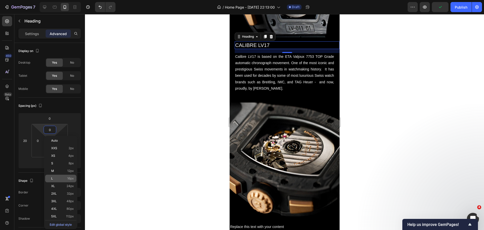
click at [57, 176] on p "L 16px" at bounding box center [62, 178] width 23 height 4
type input "16"
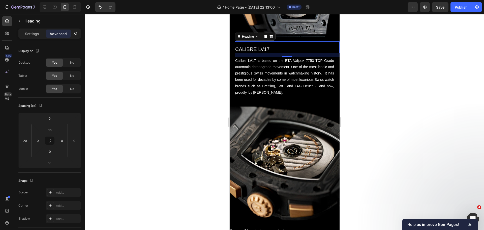
click at [153, 133] on div at bounding box center [284, 122] width 399 height 216
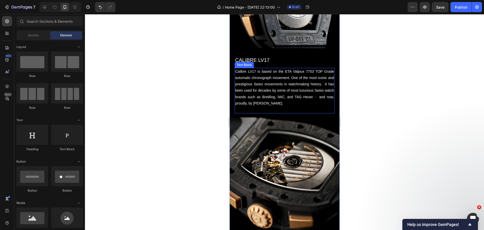
scroll to position [817, 0]
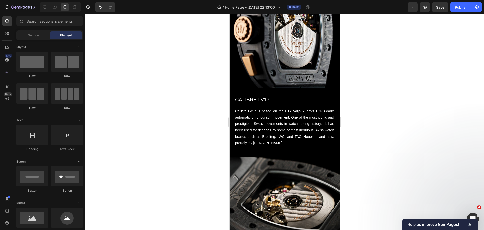
click at [193, 114] on div at bounding box center [284, 122] width 399 height 216
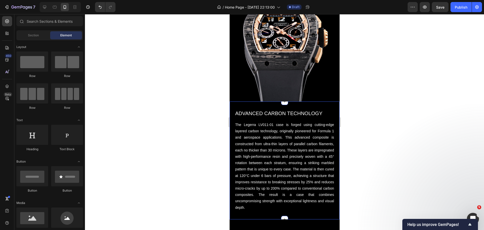
scroll to position [338, 0]
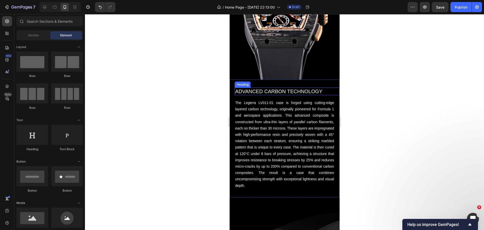
click at [258, 87] on h2 "ADVANCED CARBON TECHNOLOGY" at bounding box center [286, 91] width 105 height 8
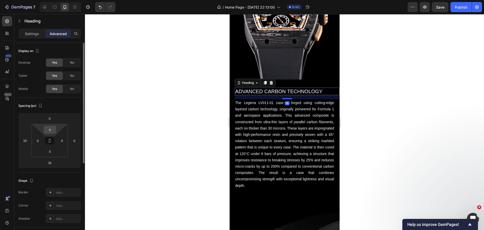
click at [52, 130] on input "0" at bounding box center [50, 130] width 10 height 8
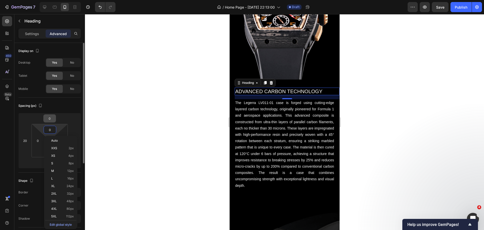
click at [52, 122] on div "0" at bounding box center [49, 118] width 13 height 8
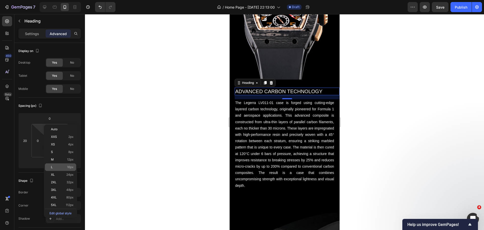
click at [66, 168] on p "L 16px" at bounding box center [62, 167] width 23 height 4
type input "16"
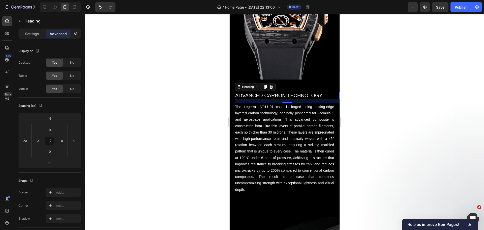
click at [166, 171] on div at bounding box center [284, 122] width 399 height 216
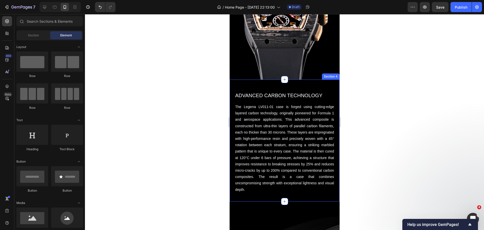
click at [283, 87] on div "ADVANCED CARBON TECHNOLOGY Heading The Legerra LV011-01 case is forged using cu…" at bounding box center [284, 140] width 110 height 106
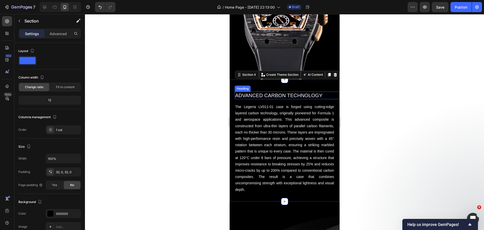
click at [282, 92] on h2 "ADVANCED CARBON TECHNOLOGY" at bounding box center [286, 96] width 105 height 8
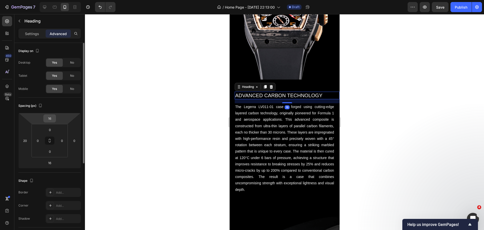
click at [52, 120] on input "16" at bounding box center [50, 118] width 10 height 8
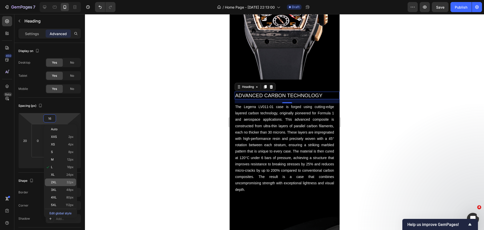
click at [52, 184] on div "2XL 32px" at bounding box center [60, 182] width 31 height 8
type input "32"
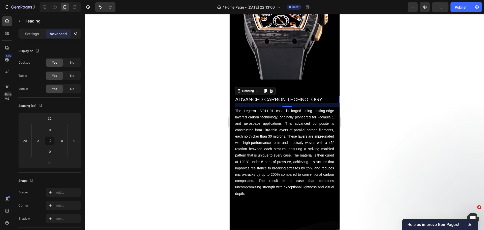
click at [169, 136] on div at bounding box center [284, 122] width 399 height 216
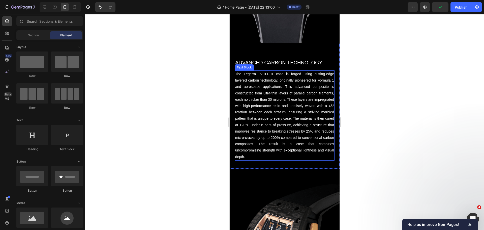
scroll to position [389, 0]
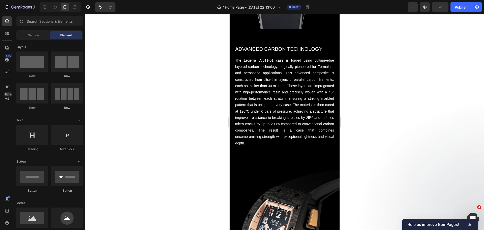
click at [194, 125] on div at bounding box center [284, 122] width 399 height 216
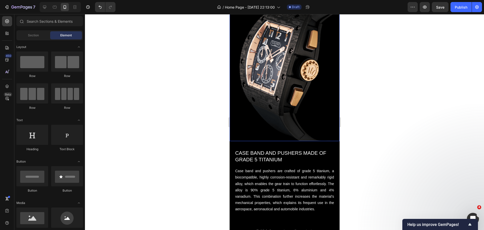
scroll to position [565, 0]
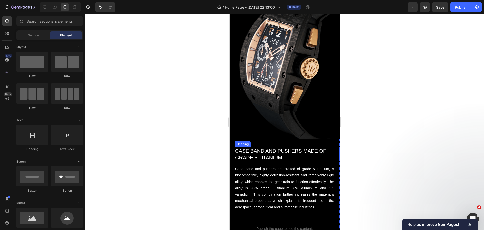
click at [261, 147] on h2 "CASE BAND AND PUSHERS MADE OF GRADE 5 TITANIUM" at bounding box center [286, 154] width 105 height 14
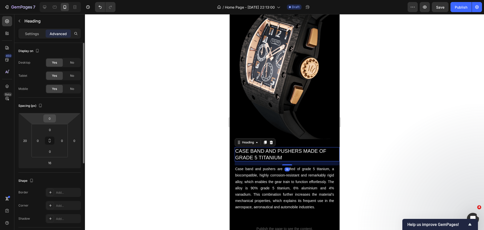
click at [50, 118] on input "0" at bounding box center [50, 118] width 10 height 8
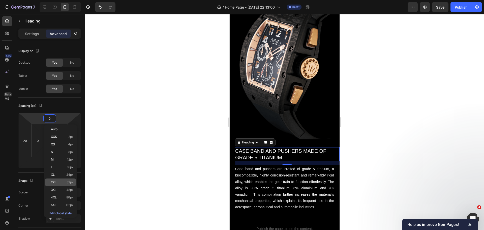
click at [53, 181] on span "2XL" at bounding box center [54, 182] width 6 height 4
type input "32"
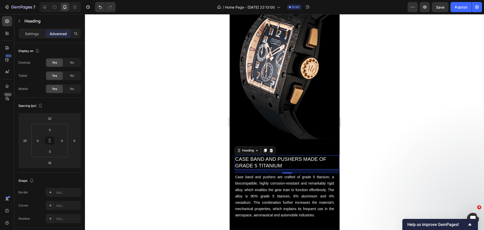
click at [130, 160] on div at bounding box center [284, 122] width 399 height 216
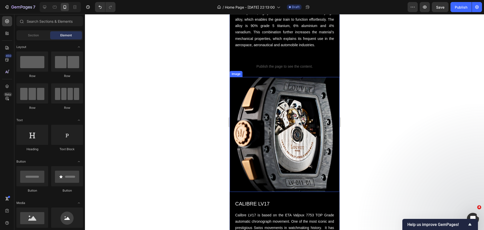
scroll to position [792, 0]
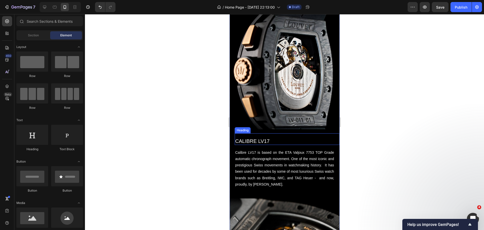
click at [267, 144] on h2 "CALIBRE LV17" at bounding box center [286, 141] width 105 height 8
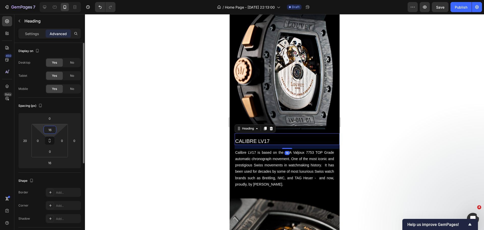
click at [52, 130] on input "16" at bounding box center [50, 130] width 10 height 8
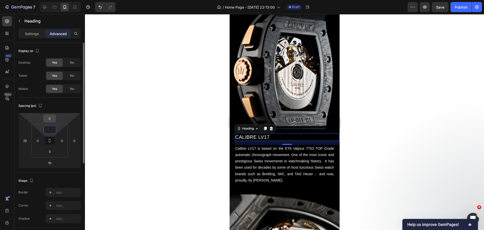
type input "0"
click at [50, 121] on input "0" at bounding box center [50, 118] width 10 height 8
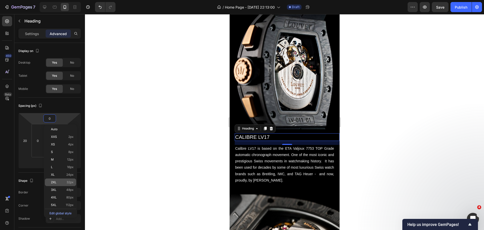
click at [59, 183] on p "2XL 32px" at bounding box center [62, 182] width 23 height 4
type input "32"
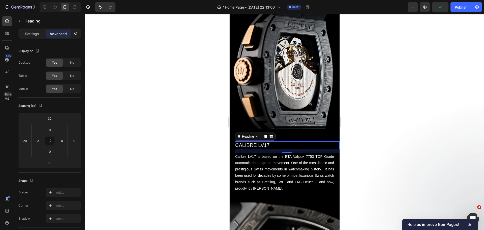
click at [165, 160] on div at bounding box center [284, 122] width 399 height 216
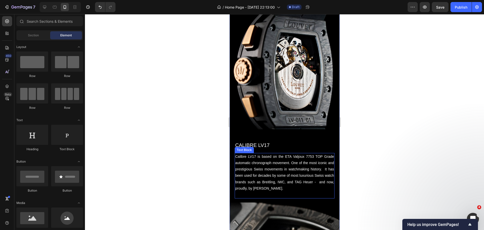
click at [259, 185] on p "Calibre LV17 is based on the ETA Valjoux 7753 TOP Grade automatic chronograph m…" at bounding box center [284, 172] width 99 height 38
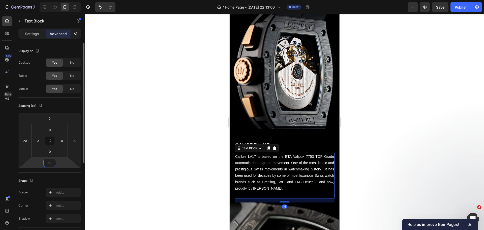
click at [53, 164] on input "16" at bounding box center [50, 163] width 10 height 8
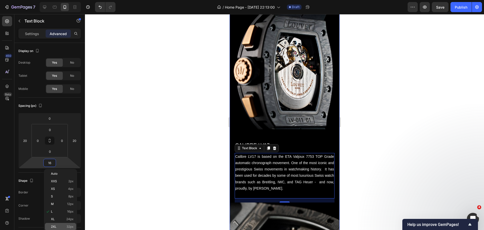
click at [60, 225] on p "2XL 32px" at bounding box center [62, 227] width 23 height 4
type input "32"
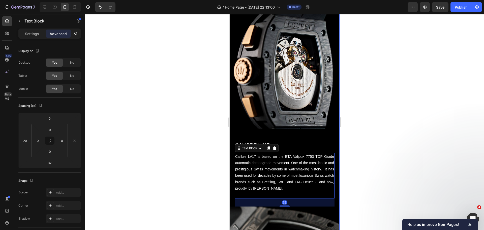
click at [147, 152] on div at bounding box center [284, 122] width 399 height 216
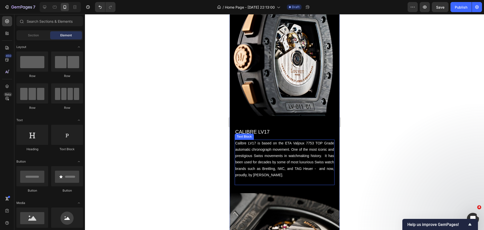
scroll to position [868, 0]
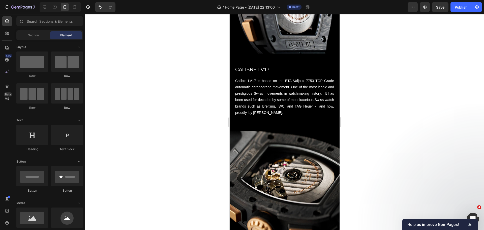
click at [395, 99] on div at bounding box center [284, 122] width 399 height 216
click at [180, 97] on div at bounding box center [284, 122] width 399 height 216
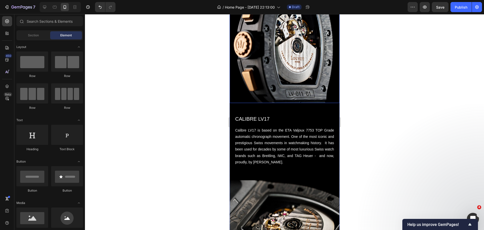
scroll to position [817, 0]
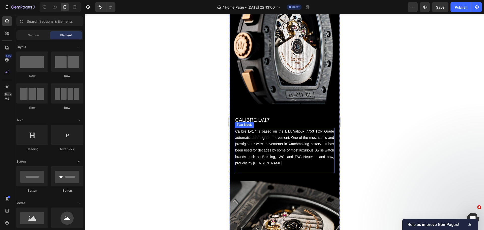
click at [278, 166] on p "Calibre LV17 is based on the ETA Valjoux 7753 TOP Grade automatic chronograph m…" at bounding box center [284, 147] width 99 height 38
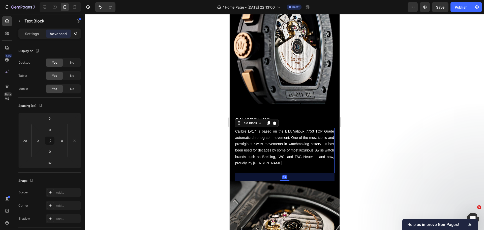
click at [278, 166] on p "Calibre LV17 is based on the ETA Valjoux 7753 TOP Grade automatic chronograph m…" at bounding box center [284, 147] width 99 height 38
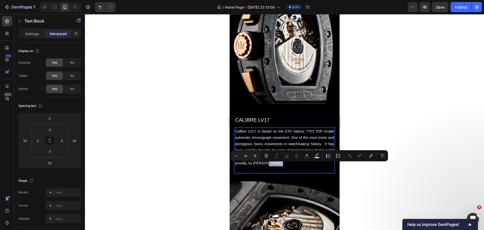
click at [276, 163] on p "Calibre LV17 is based on the ETA Valjoux 7753 TOP Grade automatic chronograph m…" at bounding box center [284, 147] width 99 height 38
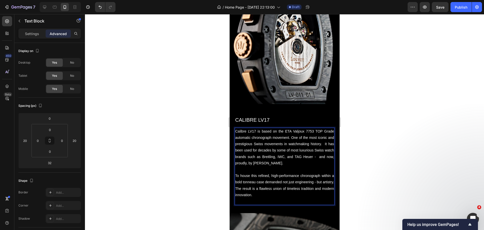
click at [190, 155] on div at bounding box center [284, 122] width 399 height 216
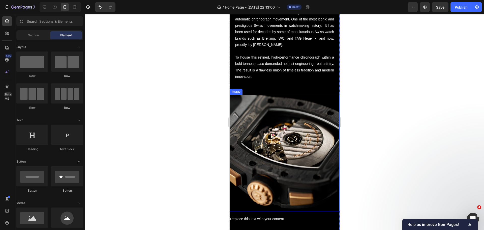
scroll to position [918, 0]
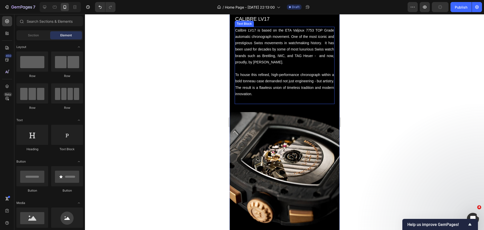
click at [266, 91] on p "To house this refined, high-performance chronograph within a bold tonneau case …" at bounding box center [284, 84] width 99 height 25
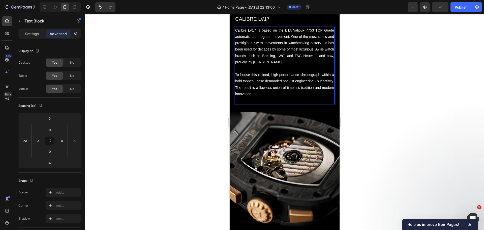
click at [266, 91] on p "To house this refined, high-performance chronograph within a bold tonneau case …" at bounding box center [284, 84] width 99 height 25
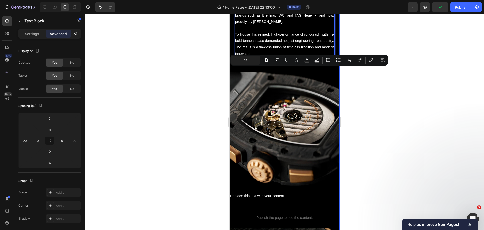
scroll to position [968, 0]
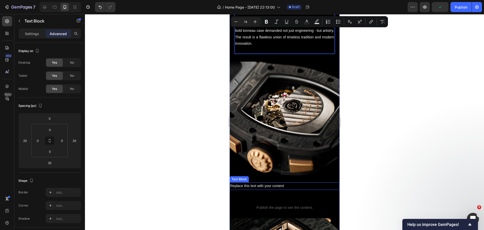
click at [275, 183] on div "Replace this text with your content" at bounding box center [284, 185] width 110 height 7
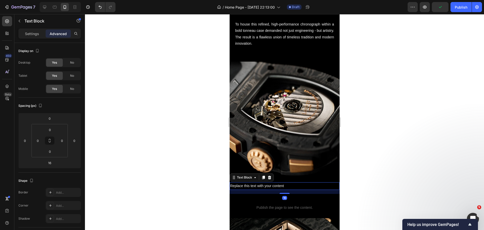
click at [275, 183] on div "Replace this text with your content" at bounding box center [284, 185] width 110 height 7
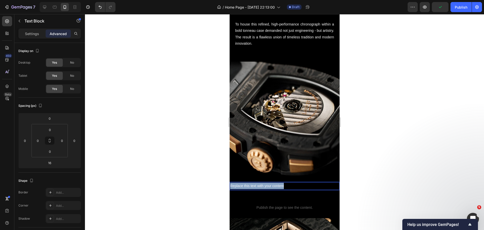
click at [275, 183] on p "Replace this text with your content" at bounding box center [284, 186] width 109 height 6
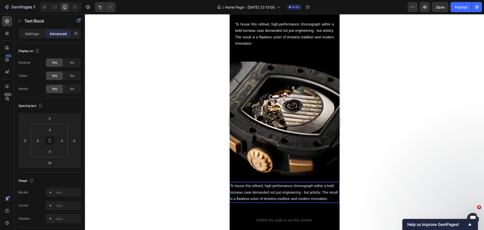
click at [183, 127] on div at bounding box center [284, 122] width 399 height 216
click at [246, 195] on p "To house this refined, high-performance chronograph within a bold tonneau case …" at bounding box center [284, 192] width 109 height 19
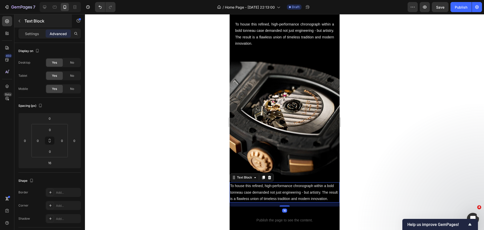
click at [20, 26] on div "Text Block" at bounding box center [42, 20] width 57 height 13
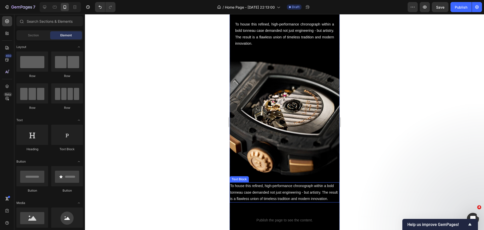
click at [254, 195] on p "To house this refined, high-performance chronograph within a bold tonneau case …" at bounding box center [284, 192] width 109 height 19
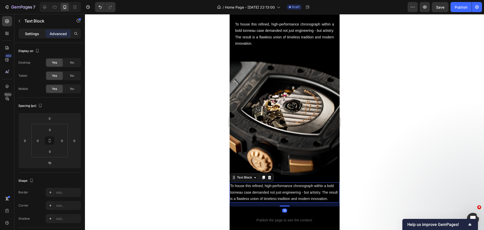
click at [27, 31] on div "Settings" at bounding box center [31, 34] width 25 height 8
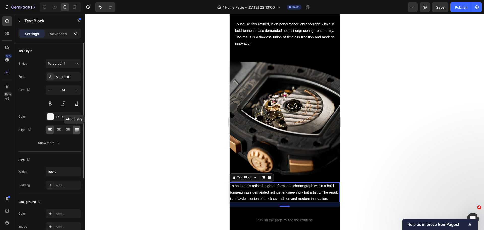
click at [76, 131] on icon at bounding box center [75, 131] width 3 height 0
click at [57, 36] on p "Advanced" at bounding box center [58, 33] width 17 height 5
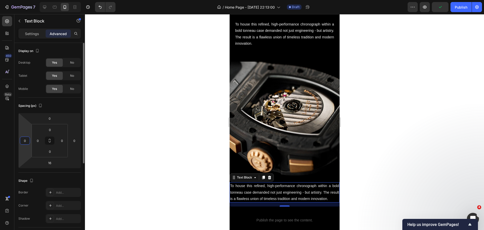
click at [28, 141] on input "0" at bounding box center [25, 141] width 8 height 8
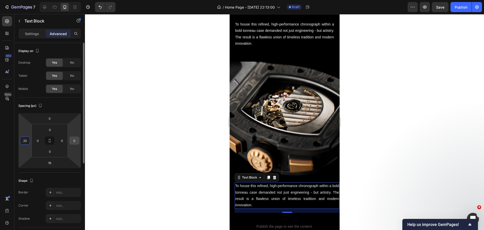
type input "20"
click at [74, 143] on input "0" at bounding box center [75, 141] width 8 height 8
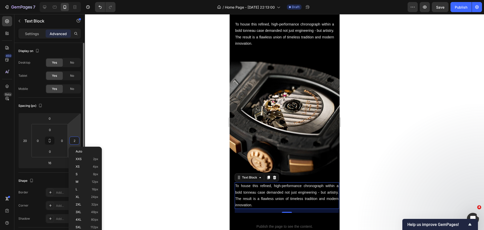
type input "20"
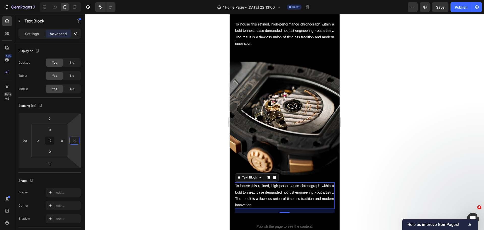
click at [111, 150] on div at bounding box center [284, 122] width 399 height 216
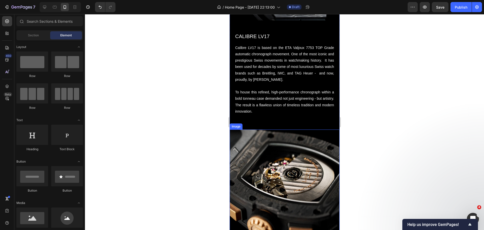
scroll to position [893, 0]
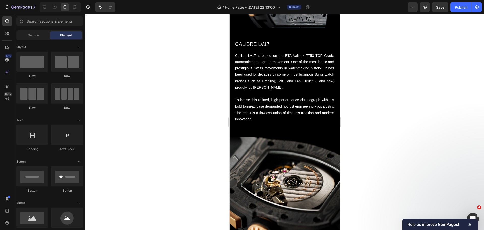
click at [202, 96] on div at bounding box center [284, 122] width 399 height 216
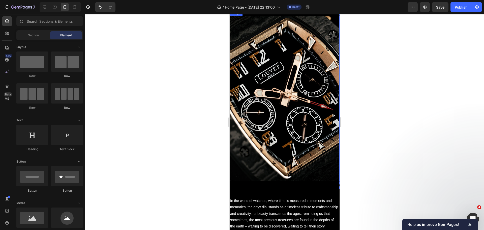
scroll to position [1195, 0]
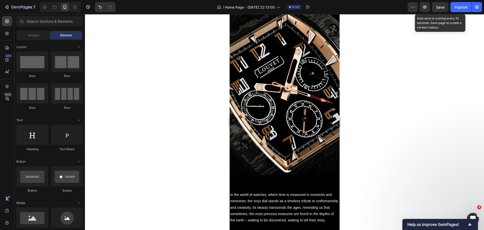
click at [438, 7] on span "Save" at bounding box center [440, 7] width 8 height 4
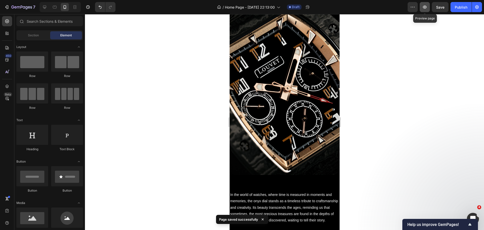
click at [423, 9] on icon "button" at bounding box center [424, 7] width 5 height 5
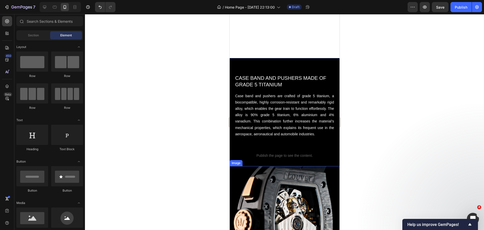
scroll to position [615, 0]
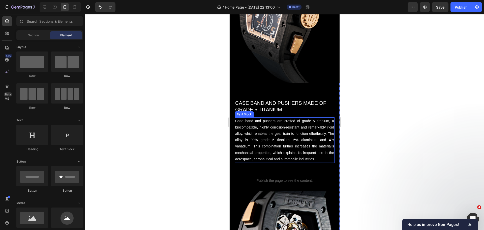
click at [301, 134] on p "Case band and pushers are crafted of grade 5 titanium, a biocompatible, highly …" at bounding box center [284, 140] width 99 height 44
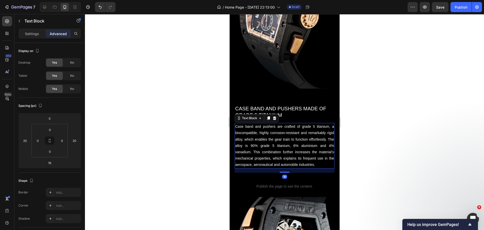
click at [307, 134] on p "Case band and pushers are crafted of grade 5 titanium, a biocompatible, highly …" at bounding box center [284, 145] width 99 height 44
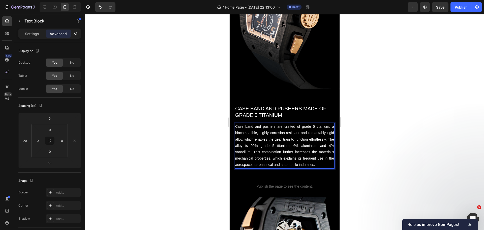
click at [308, 134] on p "Case band and pushers are crafted of grade 5 titanium, a biocompatible, highly …" at bounding box center [284, 145] width 99 height 44
click at [156, 115] on div at bounding box center [284, 122] width 399 height 216
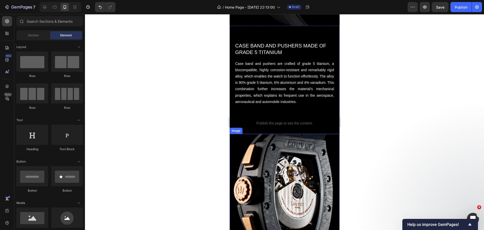
scroll to position [666, 0]
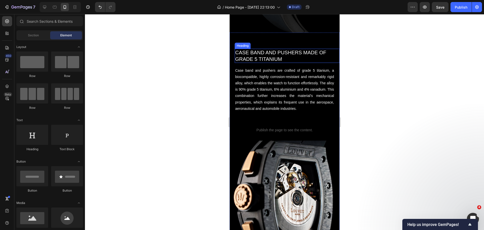
click at [250, 53] on h2 "CASE BAND AND PUSHERS MADE OF GRADE 5 TITANIUM" at bounding box center [286, 56] width 105 height 14
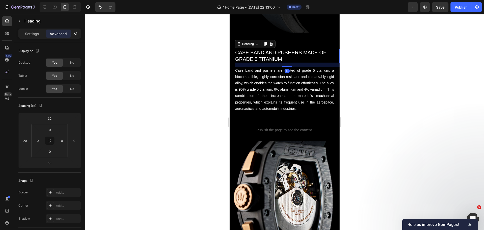
click at [250, 53] on h2 "CASE BAND AND PUSHERS MADE OF GRADE 5 TITANIUM" at bounding box center [286, 56] width 105 height 14
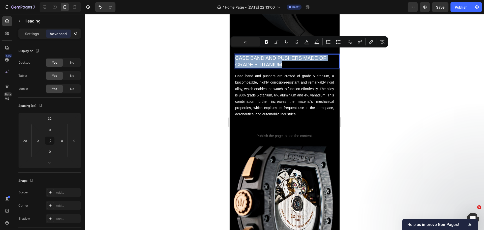
click at [250, 55] on p "CASE BAND AND PUSHERS MADE OF GRADE 5 TITANIUM" at bounding box center [287, 61] width 104 height 13
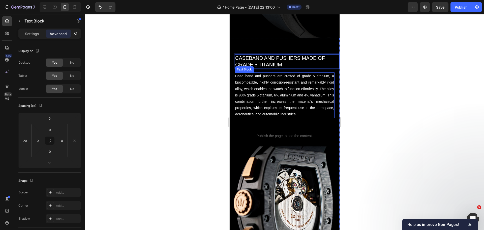
click at [244, 73] on p "Case band and pushers are crafted of grade 5 titanium, a biocompatible, highly …" at bounding box center [284, 95] width 99 height 44
click at [245, 73] on p "Case band and pushers are crafted of grade 5 titanium, a biocompatible, highly …" at bounding box center [284, 95] width 99 height 44
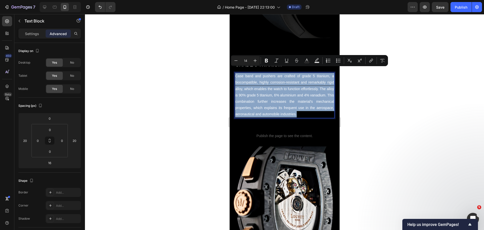
click at [245, 73] on p "Case band and pushers are crafted of grade 5 titanium, a biocompatible, highly …" at bounding box center [284, 95] width 99 height 44
click at [245, 75] on p "Case band and pushers are crafted of grade 5 titanium, a biocompatible, highly …" at bounding box center [284, 95] width 99 height 44
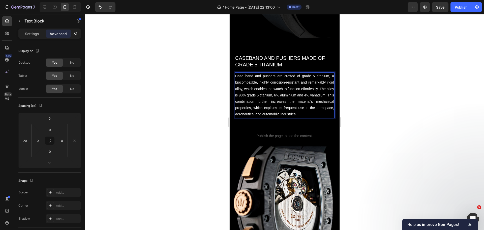
click at [245, 73] on p "Case band and pushers are crafted of grade 5 titanium, a biocompatible, highly …" at bounding box center [284, 95] width 99 height 44
click at [166, 126] on div at bounding box center [284, 122] width 399 height 216
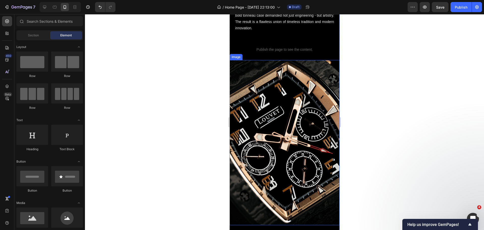
scroll to position [1170, 0]
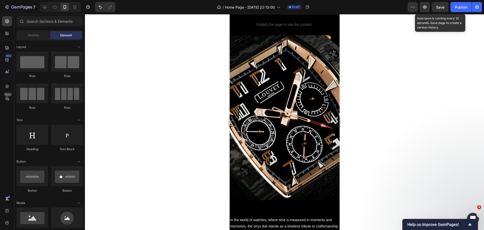
click at [442, 7] on span "Save" at bounding box center [440, 7] width 8 height 4
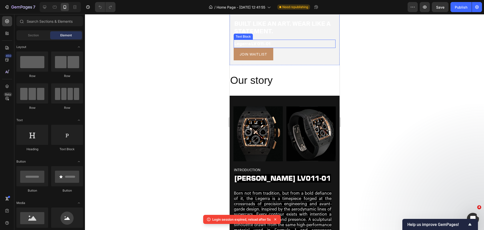
scroll to position [101, 0]
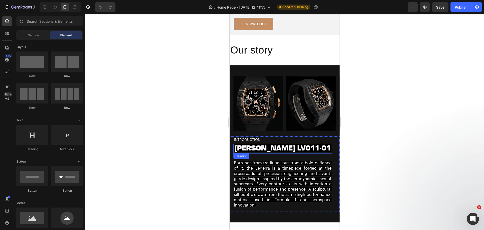
scroll to position [151, 0]
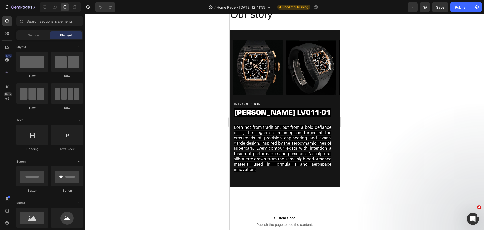
click at [180, 120] on div at bounding box center [284, 122] width 399 height 216
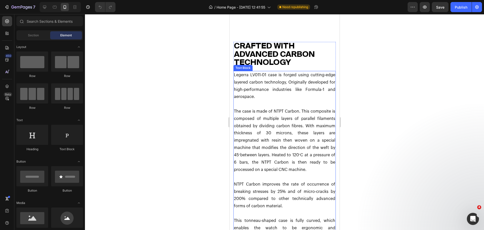
scroll to position [353, 0]
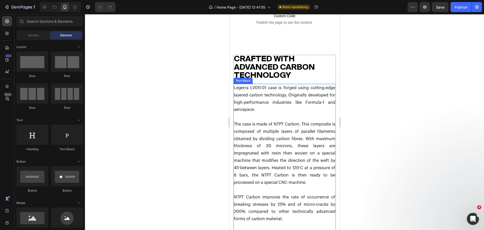
click at [240, 93] on p "Legerra LV011-01 case is forged using cutting-edge layered carbon technology, O…" at bounding box center [284, 98] width 101 height 29
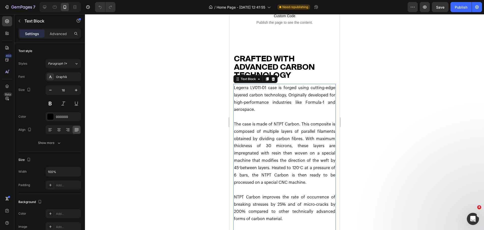
click at [197, 108] on div at bounding box center [284, 122] width 399 height 216
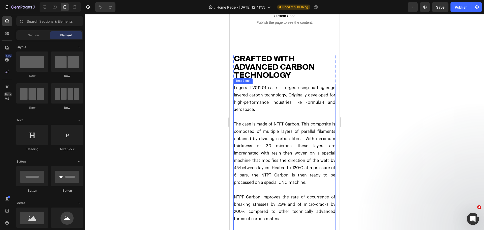
click at [260, 102] on p "Legerra LV011-01 case is forged using cutting-edge layered carbon technology, O…" at bounding box center [284, 98] width 101 height 29
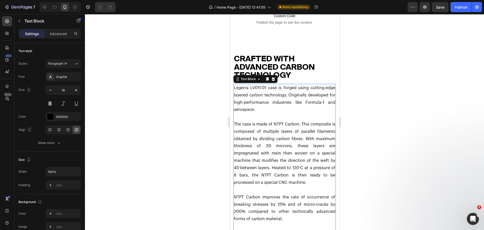
click at [257, 110] on p "Legerra LV011-01 case is forged using cutting-edge layered carbon technology, O…" at bounding box center [284, 98] width 101 height 29
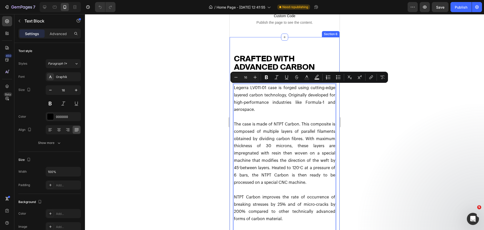
drag, startPoint x: 255, startPoint y: 110, endPoint x: 228, endPoint y: 86, distance: 36.6
copy p "Legerra LV011-01 case is forged using cutting-edge layered carbon technology, O…"
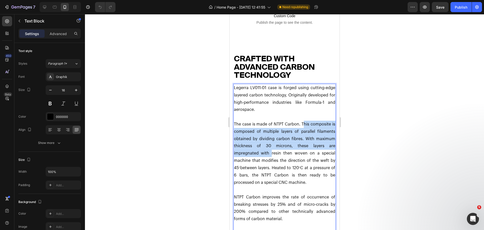
drag, startPoint x: 304, startPoint y: 124, endPoint x: 270, endPoint y: 156, distance: 46.5
click at [270, 156] on p "The case is made of NTPT Carbon. This composite is composed of multiple layers …" at bounding box center [284, 154] width 101 height 66
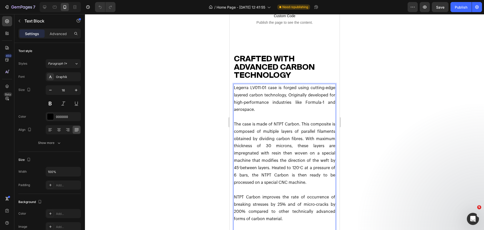
drag, startPoint x: 269, startPoint y: 155, endPoint x: 252, endPoint y: 174, distance: 25.1
click at [252, 174] on p "The case is made of NTPT Carbon. This composite is composed of multiple layers …" at bounding box center [284, 154] width 101 height 66
click at [279, 131] on p "The case is made of NTPT Carbon. This composite is composed of multiple layers …" at bounding box center [284, 154] width 101 height 66
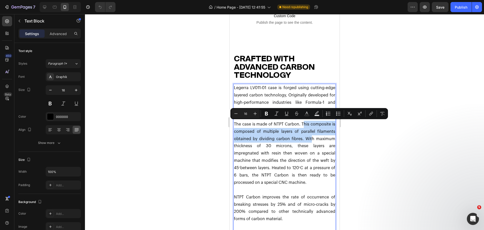
drag, startPoint x: 303, startPoint y: 125, endPoint x: 309, endPoint y: 141, distance: 17.0
click at [309, 141] on p "The case is made of NTPT Carbon. This composite is composed of multiple layers …" at bounding box center [284, 154] width 101 height 66
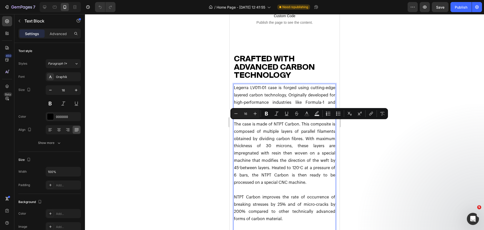
click at [288, 145] on p "The case is made of NTPT Carbon. This composite is composed of multiple layers …" at bounding box center [284, 154] width 101 height 66
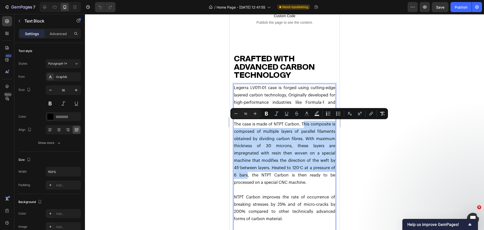
drag, startPoint x: 303, startPoint y: 124, endPoint x: 252, endPoint y: 174, distance: 72.2
click at [252, 174] on p "The case is made of NTPT Carbon. This composite is composed of multiple layers …" at bounding box center [284, 154] width 101 height 66
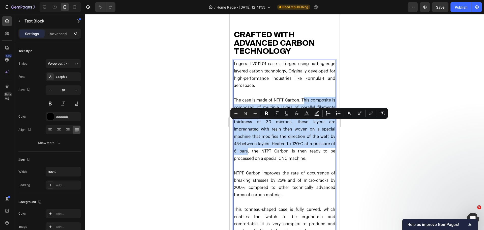
scroll to position [378, 0]
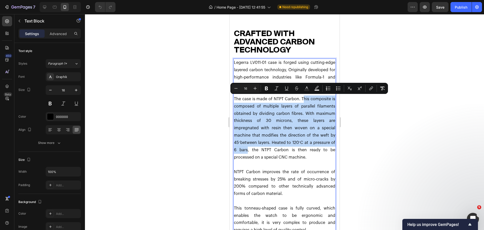
copy p "his composite is composed of multiple layers of parallel filaments obtained by …"
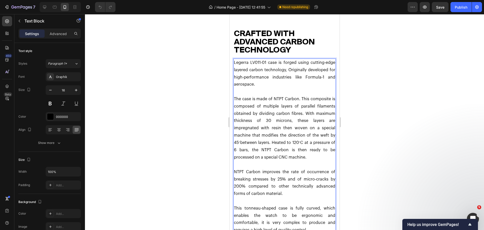
click at [263, 172] on p "NTPT Carbon improves the rate of occurrence of breaking stresses by 25% and of …" at bounding box center [284, 182] width 101 height 29
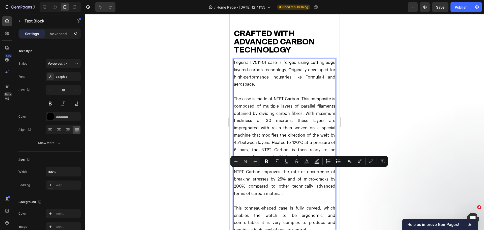
drag, startPoint x: 262, startPoint y: 170, endPoint x: 295, endPoint y: 191, distance: 38.6
click at [295, 191] on p "NTPT Carbon improves the rate of occurrence of breaking stresses by 25% and of …" at bounding box center [284, 182] width 101 height 29
copy p "mproves the rate of occurrence of breaking stresses by 25% and of micro-cracks …"
click at [319, 199] on p "Rich Text Editor. Editing area: main" at bounding box center [284, 200] width 101 height 7
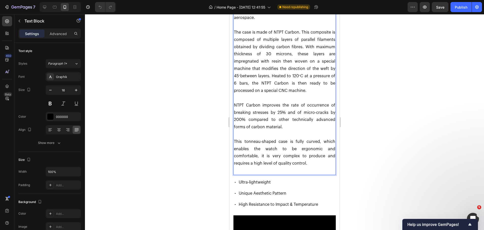
scroll to position [454, 0]
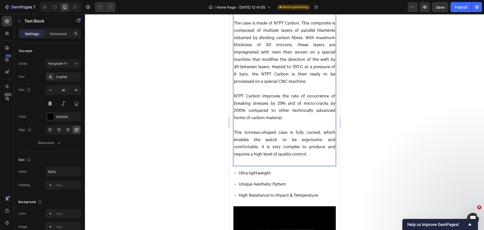
click at [196, 110] on div at bounding box center [284, 122] width 399 height 216
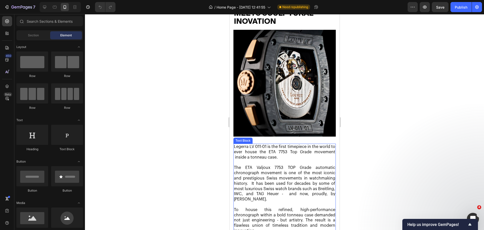
scroll to position [807, 0]
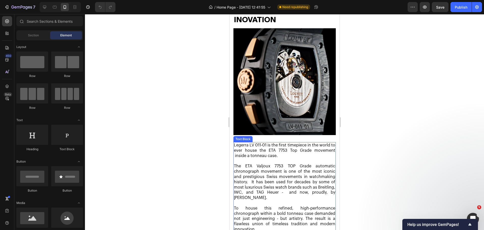
click at [256, 169] on p "The ETA Valjoux 7753 TOP Grade automatic chronograph movement is one of the mos…" at bounding box center [284, 181] width 101 height 37
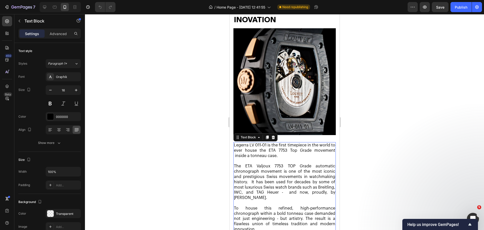
click at [255, 186] on p "The ETA Valjoux 7753 TOP Grade automatic chronograph movement is one of the mos…" at bounding box center [284, 181] width 101 height 37
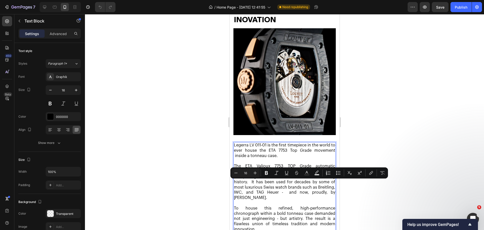
click at [254, 190] on p "The ETA Valjoux 7753 TOP Grade automatic chronograph movement is one of the mos…" at bounding box center [284, 181] width 101 height 37
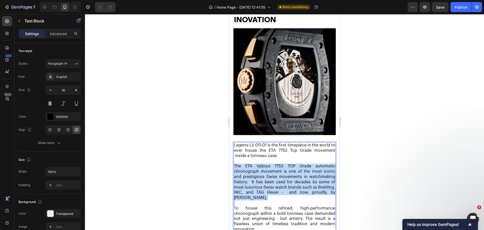
drag, startPoint x: 256, startPoint y: 192, endPoint x: 223, endPoint y: 158, distance: 48.1
click at [229, 158] on html "Mobile ( 436 px) iPhone 13 Mini iPhone 13 Pro iPhone 11 Pro Max iPhone 15 Pro M…" at bounding box center [284, 215] width 110 height 2017
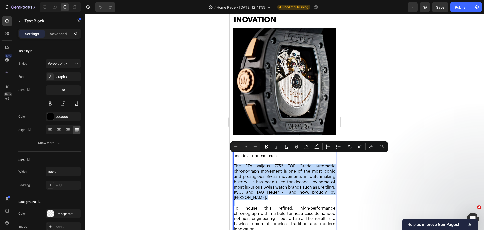
copy p "The ETA Valjoux 7753 TOP Grade automatic chronograph movement is one of the mos…"
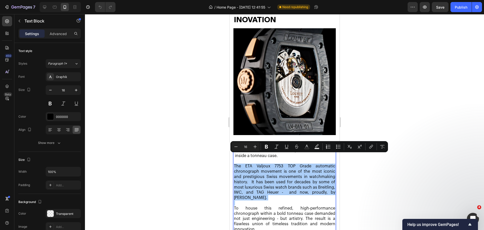
click at [185, 163] on div at bounding box center [284, 122] width 399 height 216
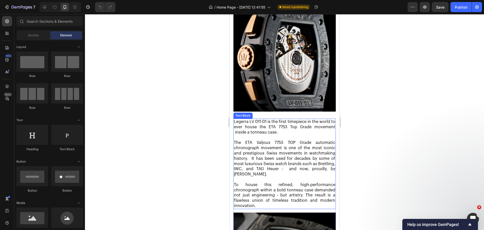
scroll to position [832, 0]
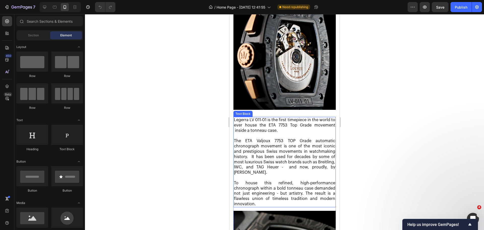
click at [287, 194] on p "To house this refined, high-performance chronograph within a bold tonneau case …" at bounding box center [284, 193] width 101 height 26
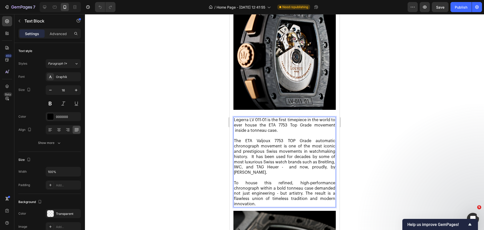
click at [261, 182] on p "To house this refined, high-performance chronograph within a bold tonneau case …" at bounding box center [284, 193] width 101 height 26
click at [254, 180] on p "To house this refined, high-performance chronograph within a bold tonneau case …" at bounding box center [284, 193] width 101 height 26
click at [236, 180] on p "To house this refined, high-performance chronograph within a bold tonneau case …" at bounding box center [284, 193] width 101 height 26
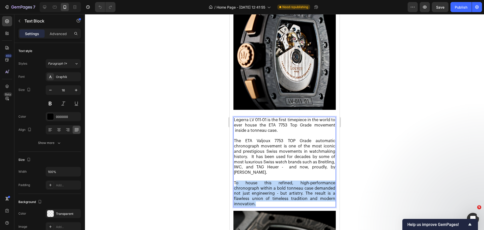
drag, startPoint x: 235, startPoint y: 173, endPoint x: 296, endPoint y: 194, distance: 64.4
click at [296, 194] on p "To house this refined, high-performance chronograph within a bold tonneau case …" at bounding box center [284, 193] width 101 height 26
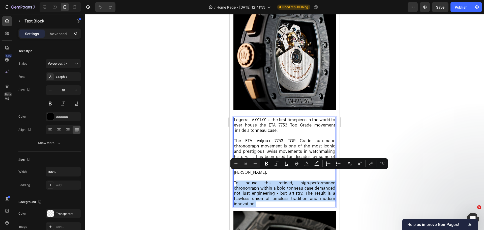
click at [291, 193] on p "To house this refined, high-performance chronograph within a bold tonneau case …" at bounding box center [284, 193] width 101 height 26
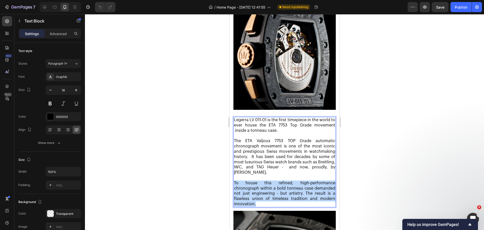
drag, startPoint x: 284, startPoint y: 193, endPoint x: 234, endPoint y: 172, distance: 54.2
click at [234, 180] on p "To house this refined, high-performance chronograph within a bold tonneau case …" at bounding box center [284, 193] width 101 height 26
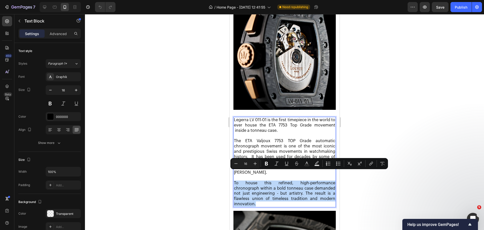
copy p "To house this refined, high-performance chronograph within a bold tonneau case …"
